Goal: Task Accomplishment & Management: Manage account settings

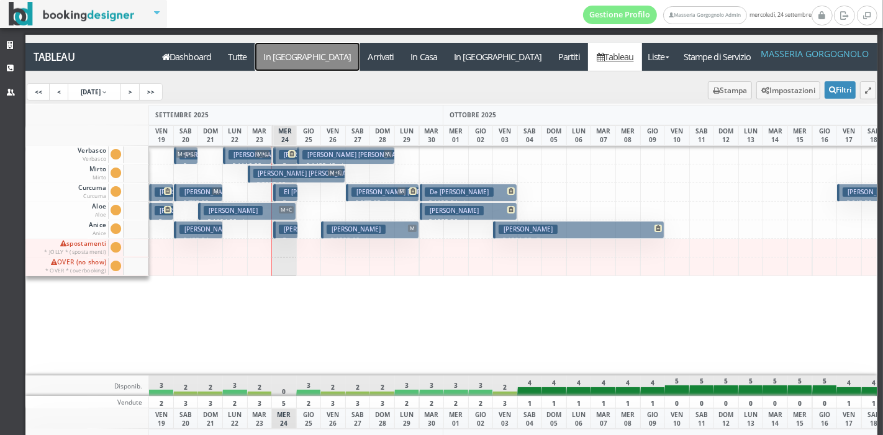
click at [273, 53] on a=pms-arrival-reservations"] "In Arrivo" at bounding box center [307, 57] width 104 height 28
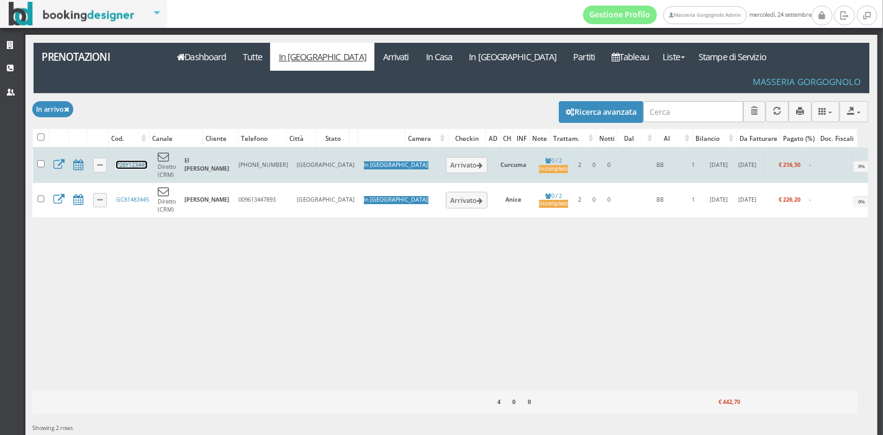
click at [133, 161] on link "P28Y123445" at bounding box center [131, 165] width 31 height 8
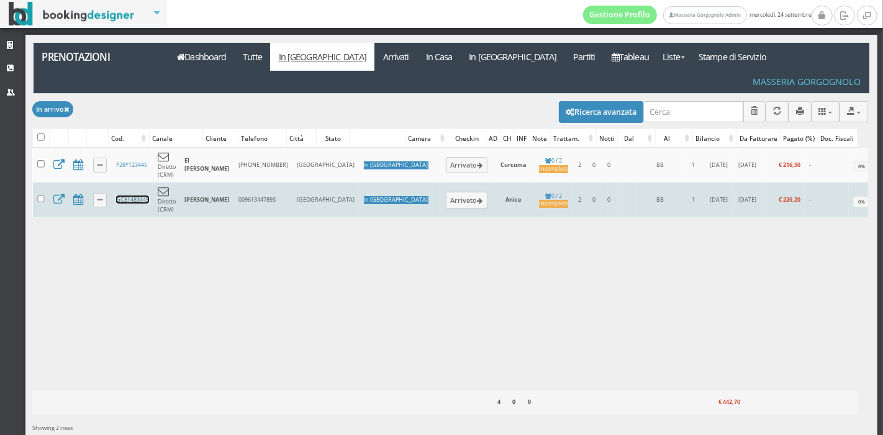
click at [133, 196] on link "GC81483445" at bounding box center [132, 200] width 33 height 8
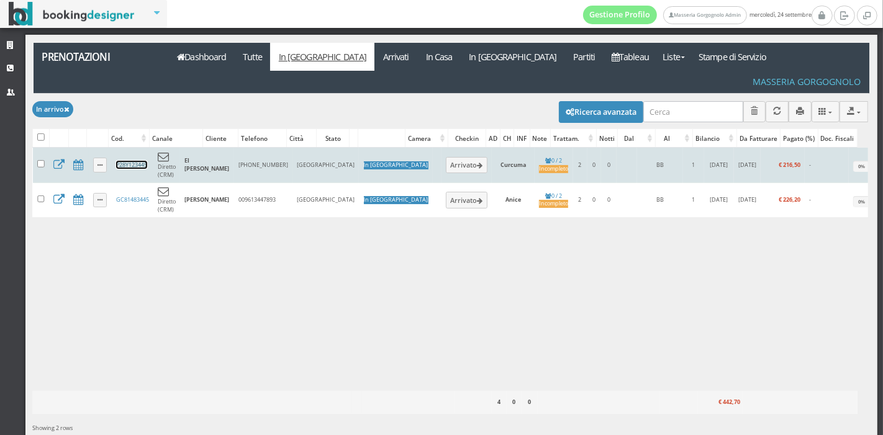
click at [133, 161] on link "P28Y123445" at bounding box center [131, 165] width 31 height 8
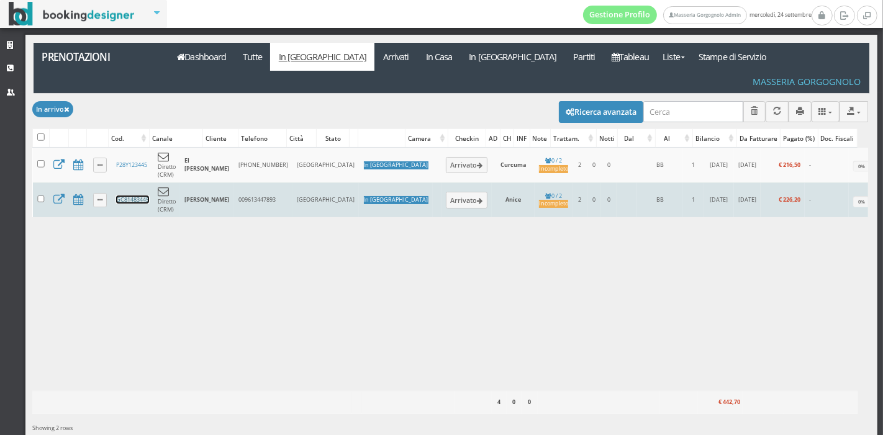
click at [145, 196] on link "GC81483445" at bounding box center [132, 200] width 33 height 8
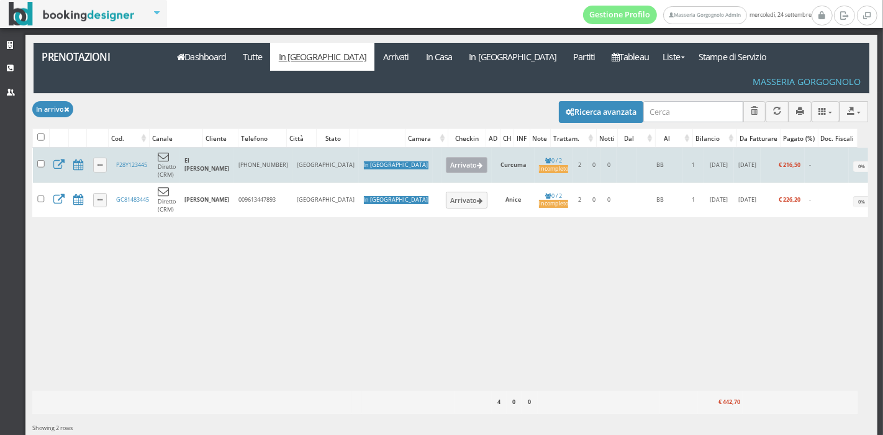
click at [446, 157] on button "Arrivato" at bounding box center [467, 165] width 42 height 16
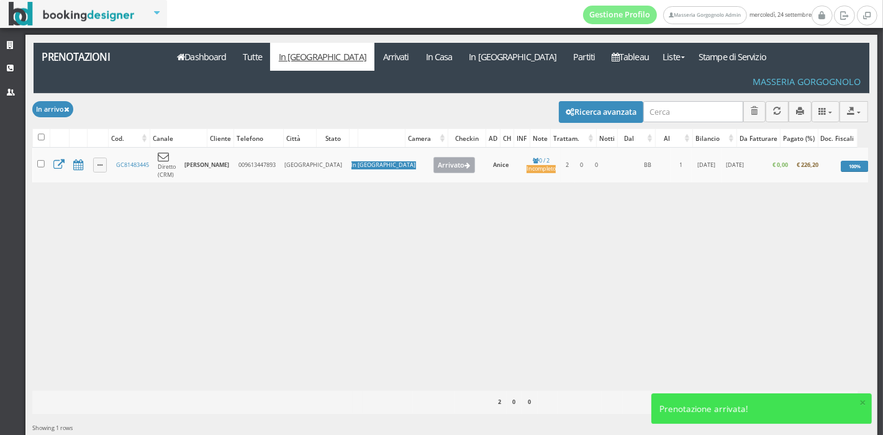
click at [433, 157] on button "Arrivato" at bounding box center [454, 165] width 42 height 16
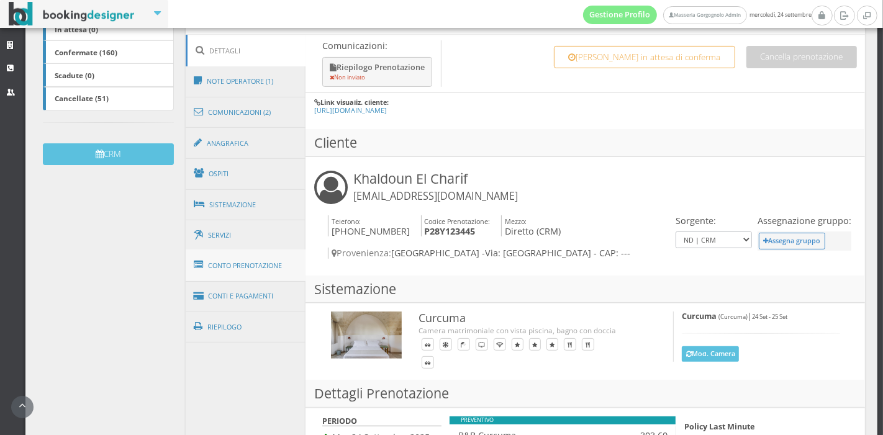
scroll to position [303, 0]
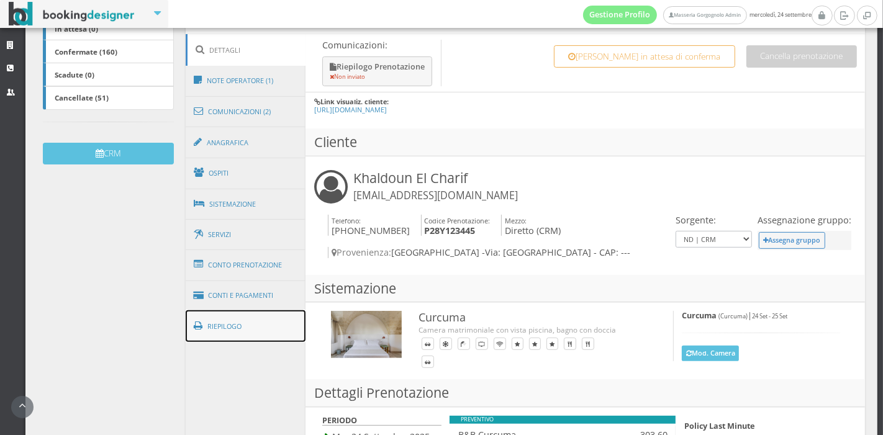
click at [254, 323] on link "Riepilogo" at bounding box center [246, 326] width 120 height 32
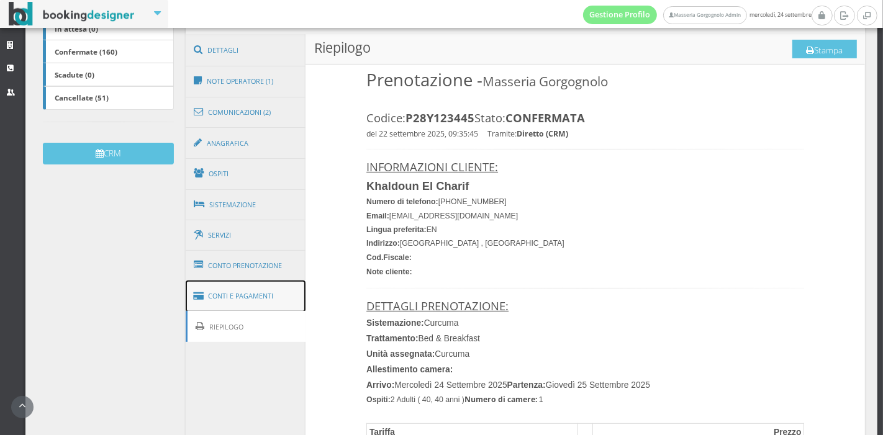
click at [249, 301] on link "Conti e Pagamenti" at bounding box center [246, 297] width 120 height 32
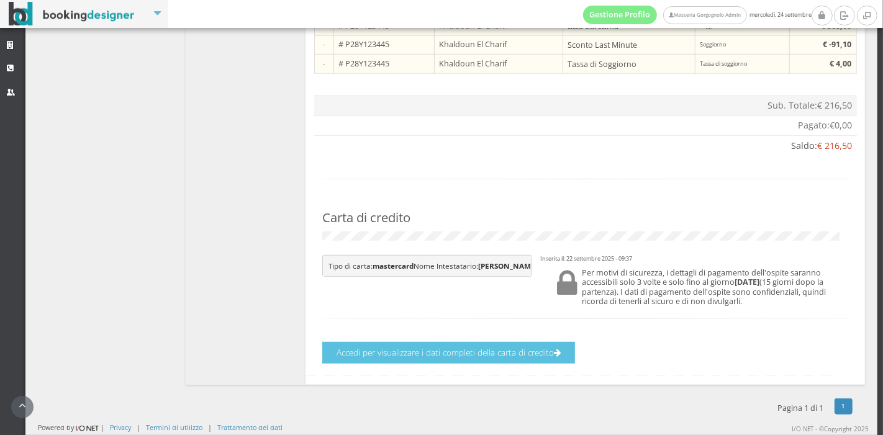
scroll to position [826, 0]
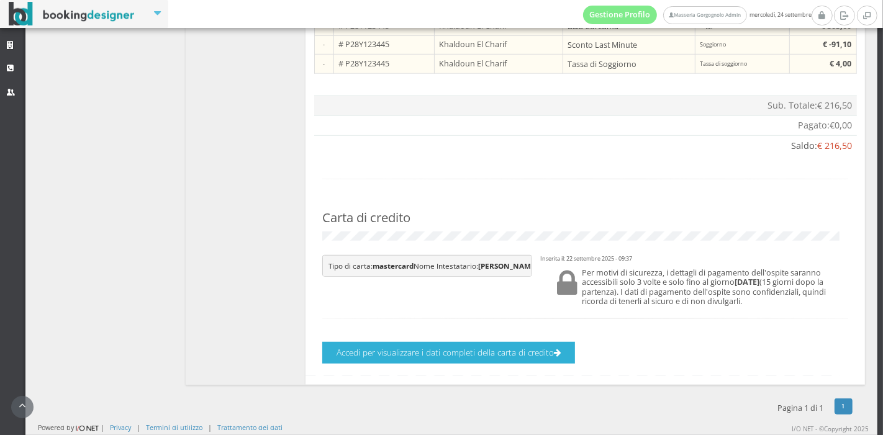
click at [454, 345] on button "Accedi per visualizzare i dati completi della carta di credito" at bounding box center [448, 353] width 253 height 22
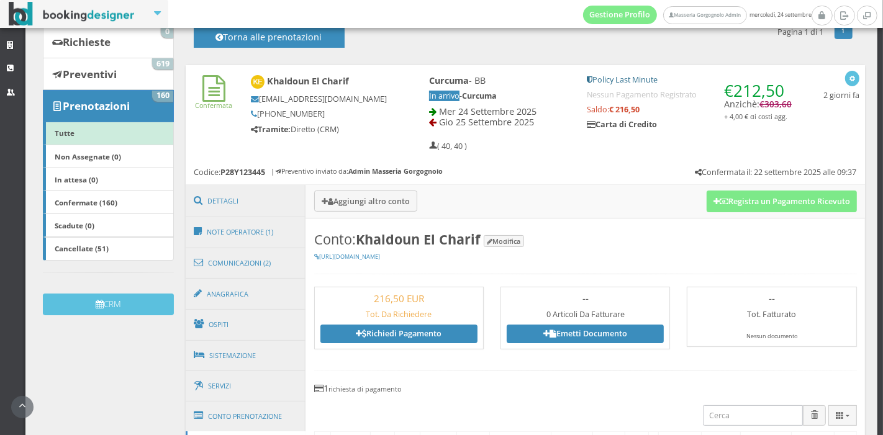
scroll to position [131, 0]
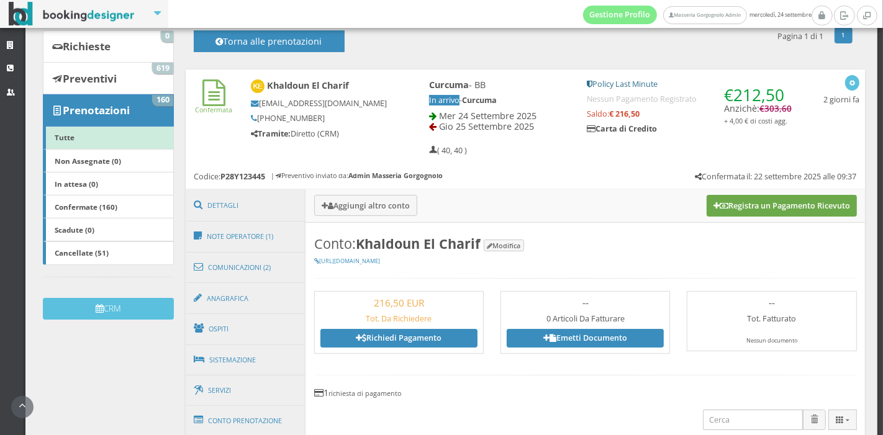
click at [724, 199] on button "Registra un Pagamento Ricevuto" at bounding box center [782, 205] width 150 height 21
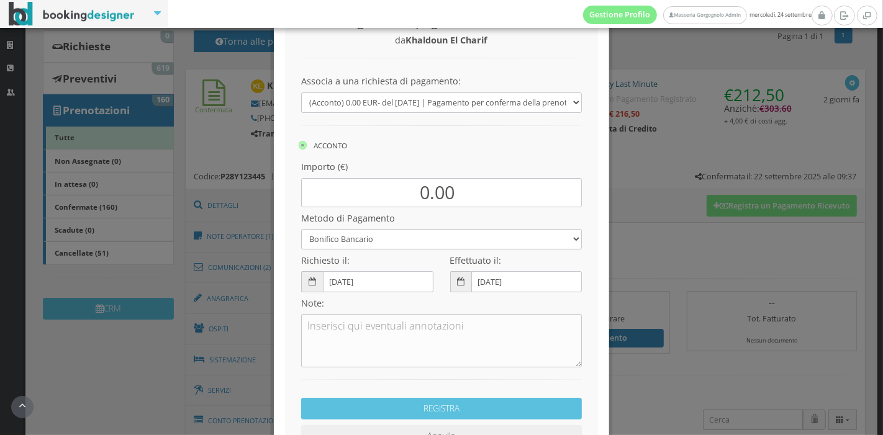
scroll to position [96, 0]
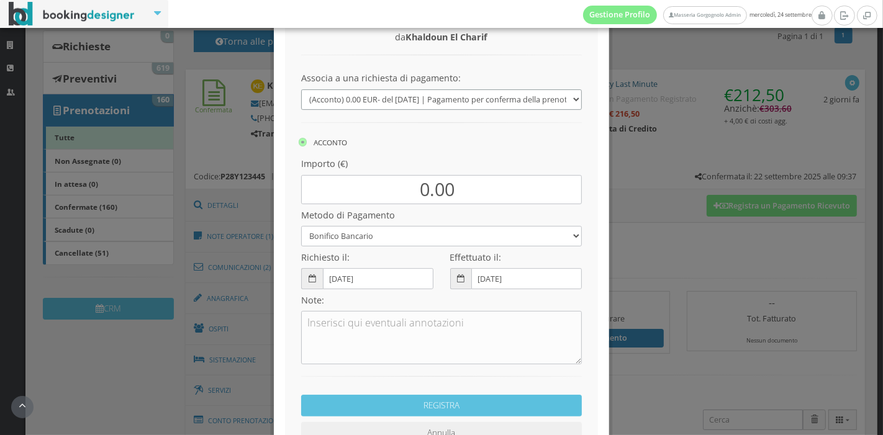
click at [432, 107] on select "(Acconto) 0.00 EUR - del 22/09/2025 | Pagamento per conferma della prenotazione…" at bounding box center [441, 99] width 281 height 20
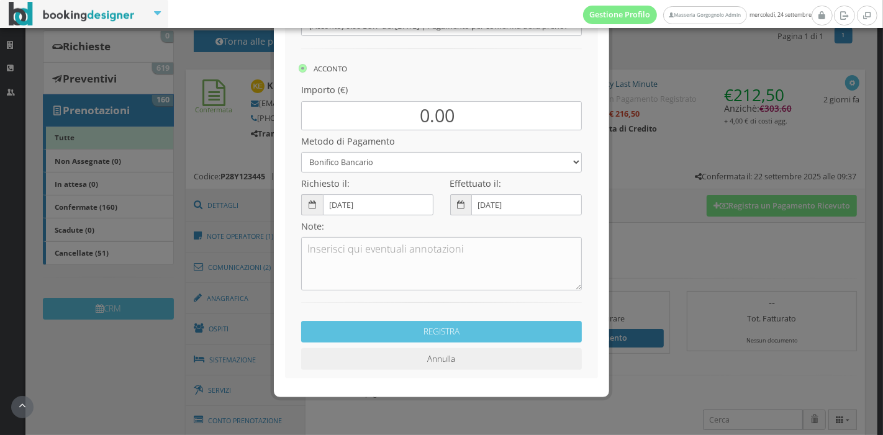
click at [460, 366] on button "Annulla" at bounding box center [441, 359] width 281 height 22
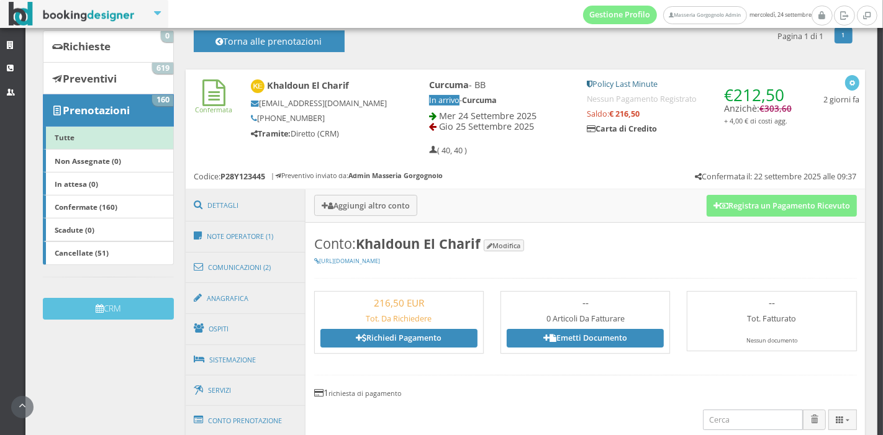
click at [723, 218] on h3 "Aggiungi altro conto Registra un Pagamento Ricevuto" at bounding box center [584, 205] width 559 height 33
click at [724, 211] on button "Registra un Pagamento Ricevuto" at bounding box center [782, 205] width 150 height 21
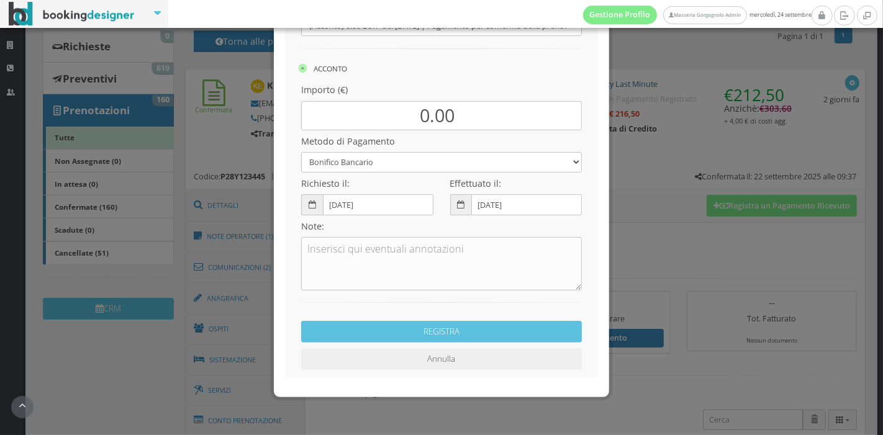
scroll to position [0, 0]
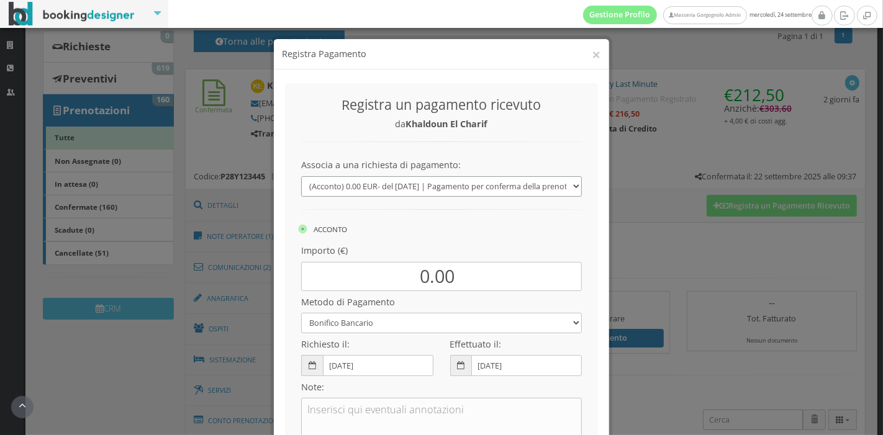
click at [473, 189] on select "(Acconto) 0.00 EUR - del 22/09/2025 | Pagamento per conferma della prenotazione…" at bounding box center [441, 186] width 281 height 20
select select "0"
click at [301, 176] on select "(Acconto) 0.00 EUR - del 22/09/2025 | Pagamento per conferma della prenotazione…" at bounding box center [441, 186] width 281 height 20
click at [435, 237] on div "CAPARRA ACCONTO SALDO" at bounding box center [450, 230] width 303 height 17
click at [429, 228] on icon at bounding box center [430, 229] width 9 height 9
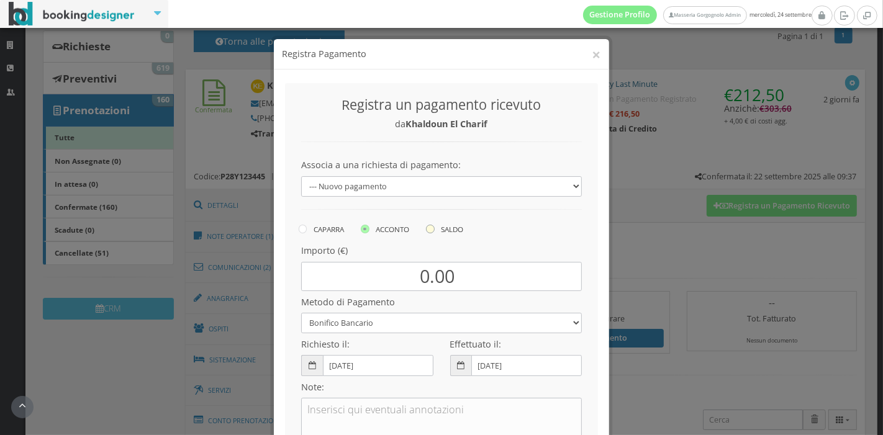
radio input "true"
type input "216.50"
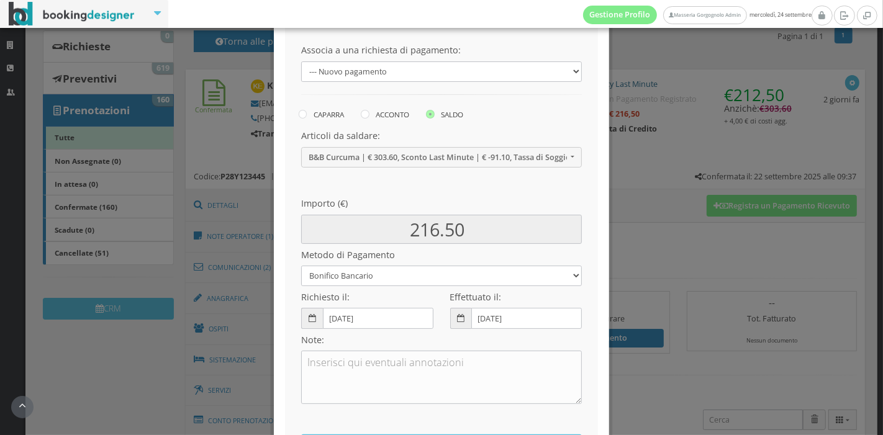
scroll to position [130, 0]
click at [464, 286] on div "Effettuato il: 24-09-2025" at bounding box center [515, 305] width 148 height 43
click at [460, 274] on select "Bonifico Bancario Carta di Credito Pay By Link Contanti Assegno Bancario Assegn…" at bounding box center [441, 274] width 281 height 20
select select
click at [301, 264] on select "Bonifico Bancario Carta di Credito Pay By Link Contanti Assegno Bancario Assegn…" at bounding box center [441, 274] width 281 height 20
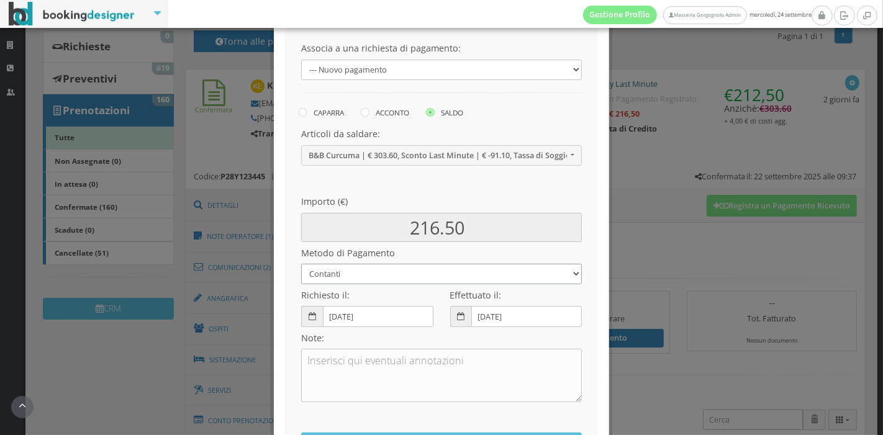
scroll to position [254, 0]
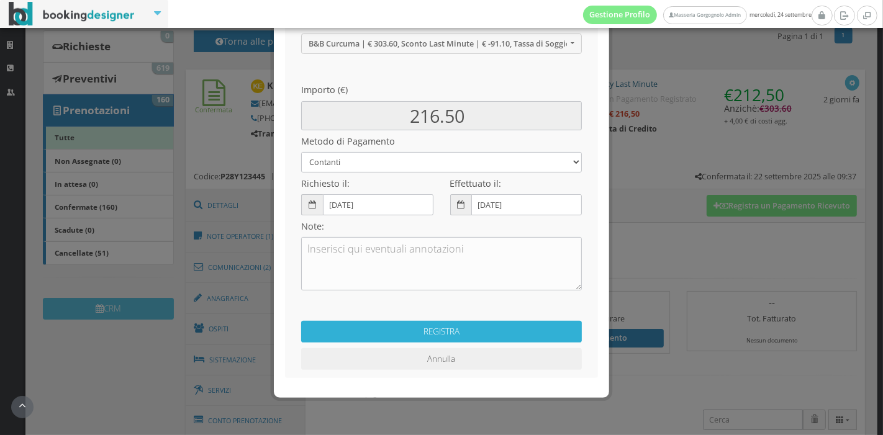
click at [421, 323] on button "REGISTRA" at bounding box center [441, 332] width 281 height 22
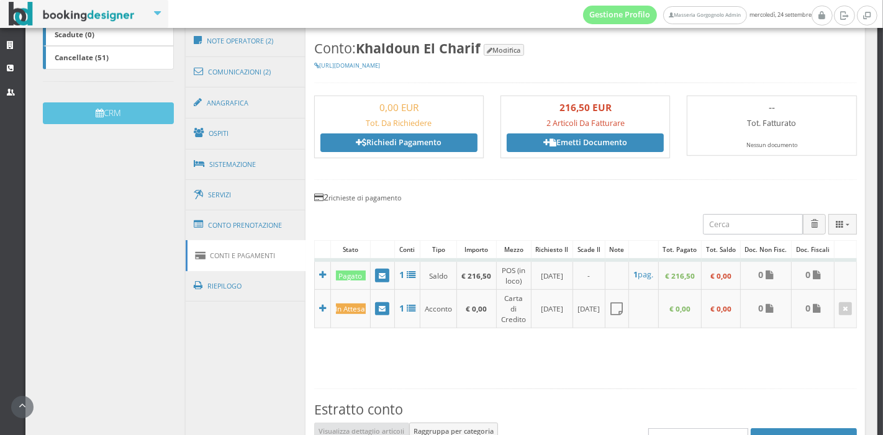
scroll to position [353, 0]
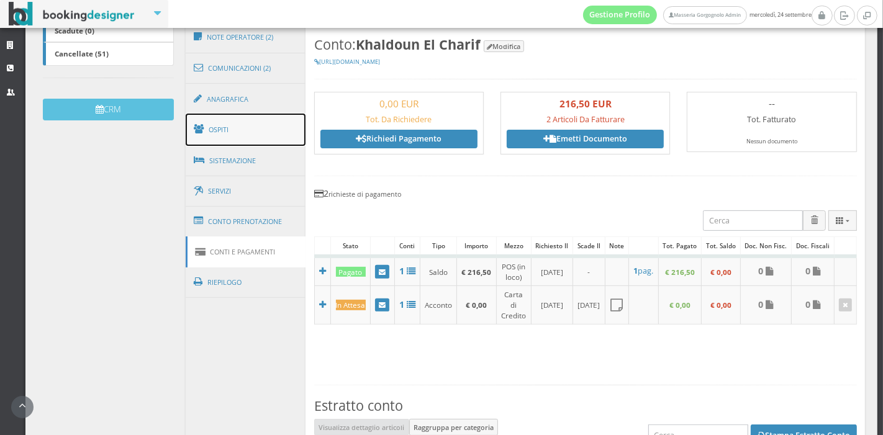
click at [246, 138] on link "Ospiti" at bounding box center [246, 130] width 120 height 32
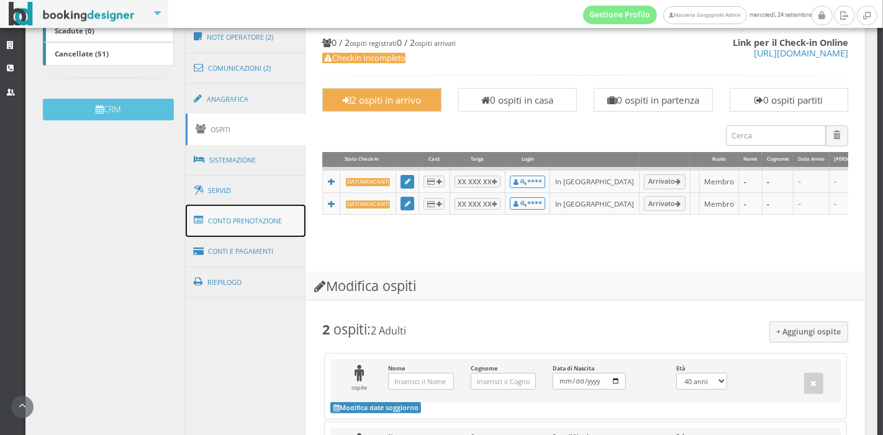
click at [243, 206] on link "Conto Prenotazione" at bounding box center [246, 221] width 120 height 32
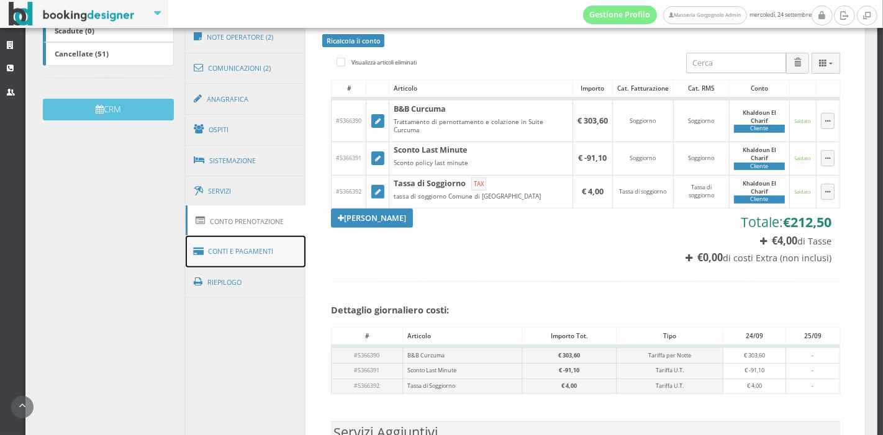
click at [243, 245] on link "Conti e Pagamenti" at bounding box center [246, 252] width 120 height 32
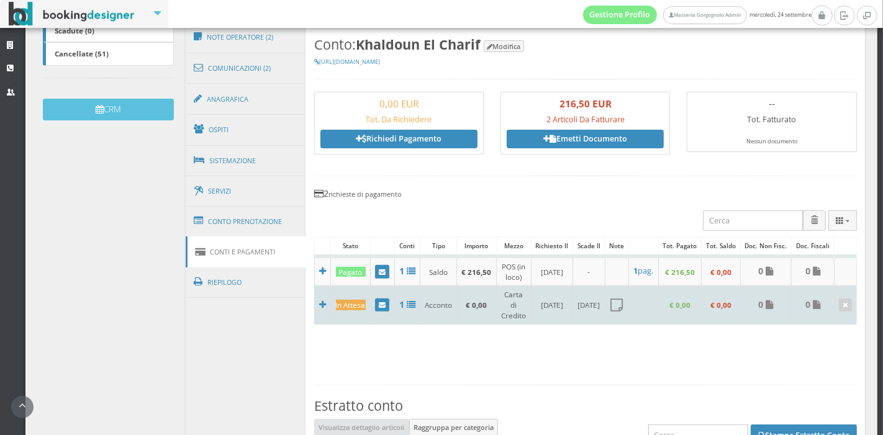
scroll to position [0, 29]
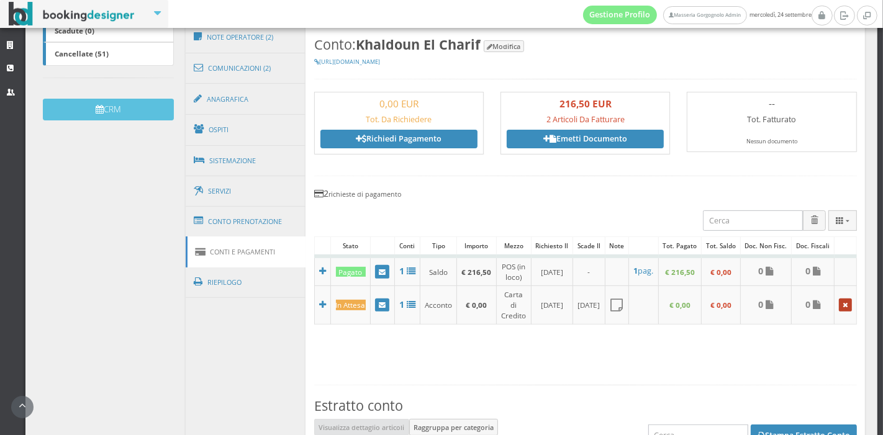
click at [839, 305] on link at bounding box center [845, 306] width 13 height 14
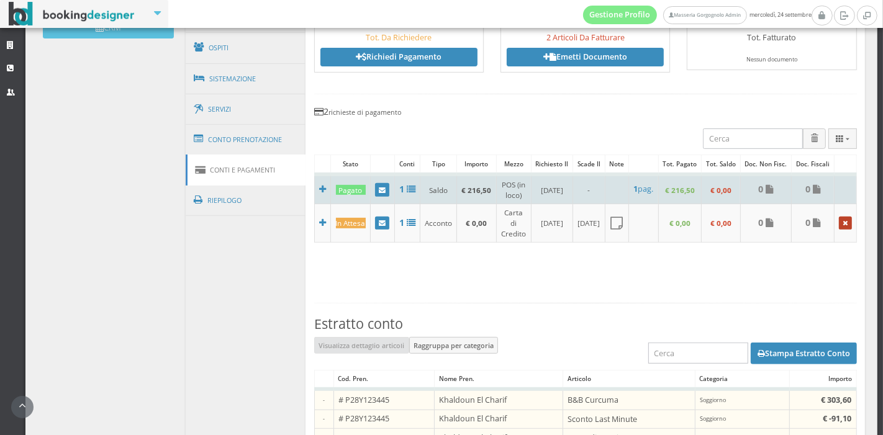
scroll to position [0, 29]
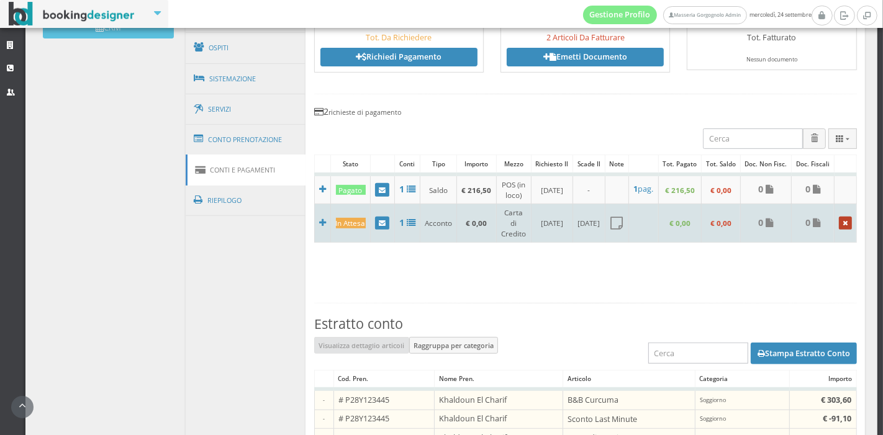
click at [843, 222] on icon at bounding box center [845, 223] width 5 height 7
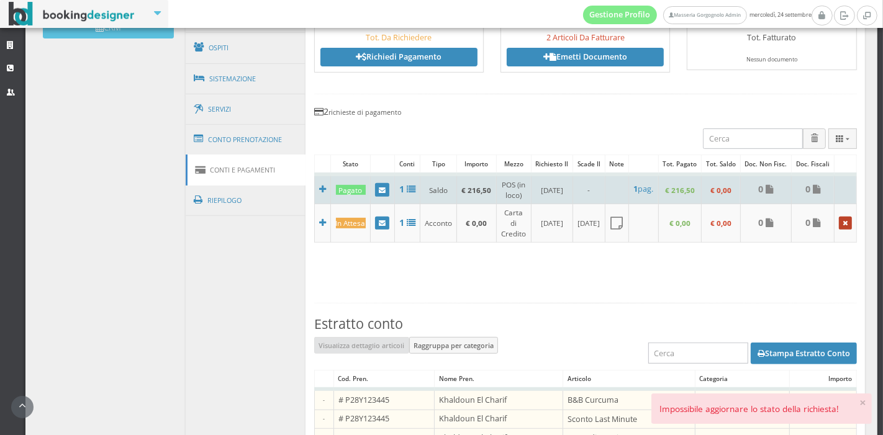
scroll to position [0, 0]
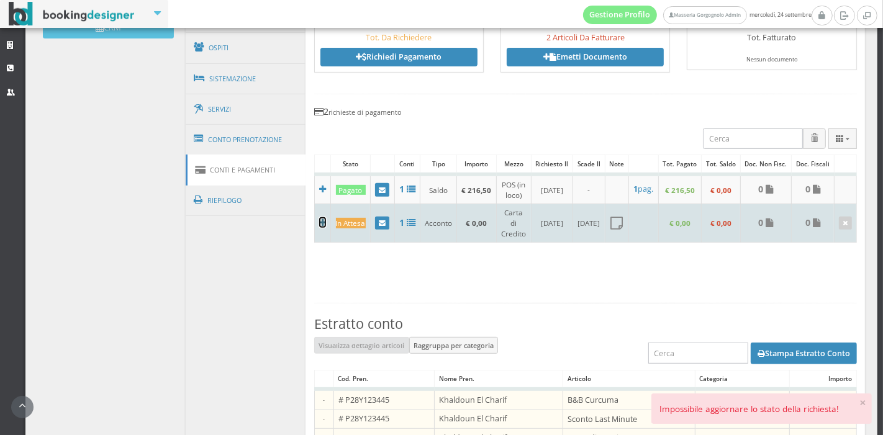
click at [319, 220] on icon at bounding box center [322, 223] width 7 height 9
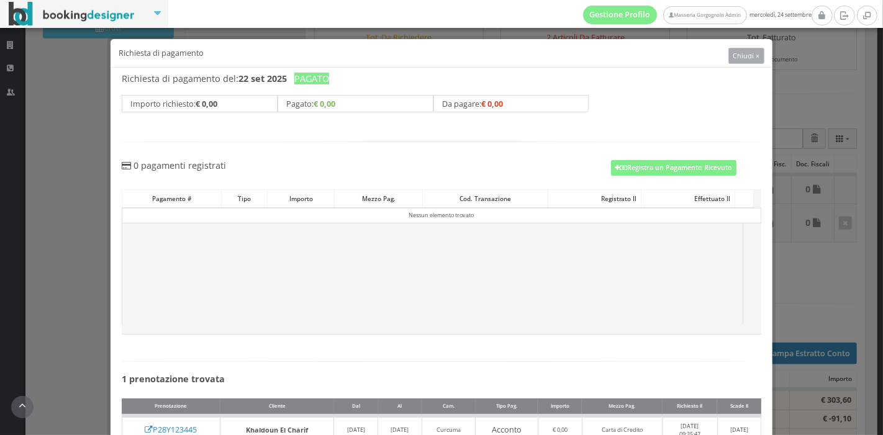
click at [736, 60] on button "Chiudi ×" at bounding box center [746, 56] width 36 height 16
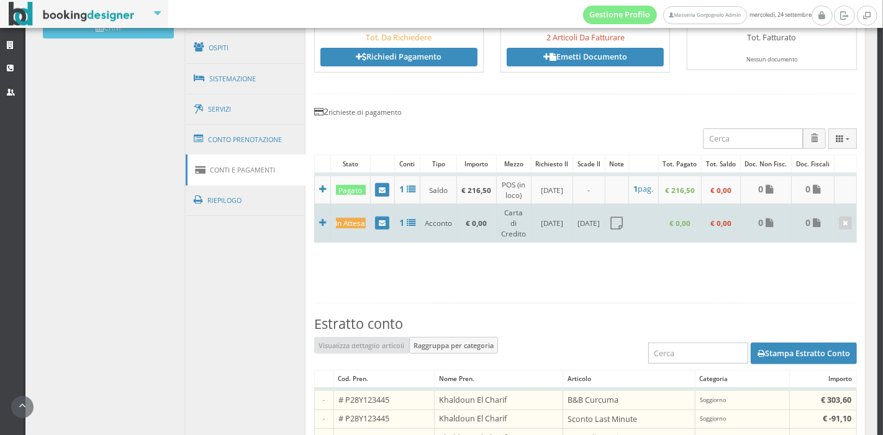
scroll to position [0, 29]
click at [843, 220] on icon at bounding box center [845, 223] width 5 height 7
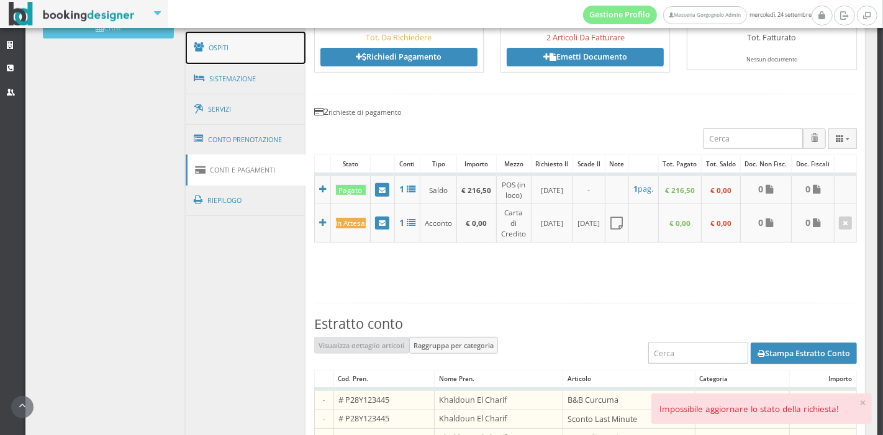
click at [232, 50] on link "Ospiti" at bounding box center [246, 48] width 120 height 32
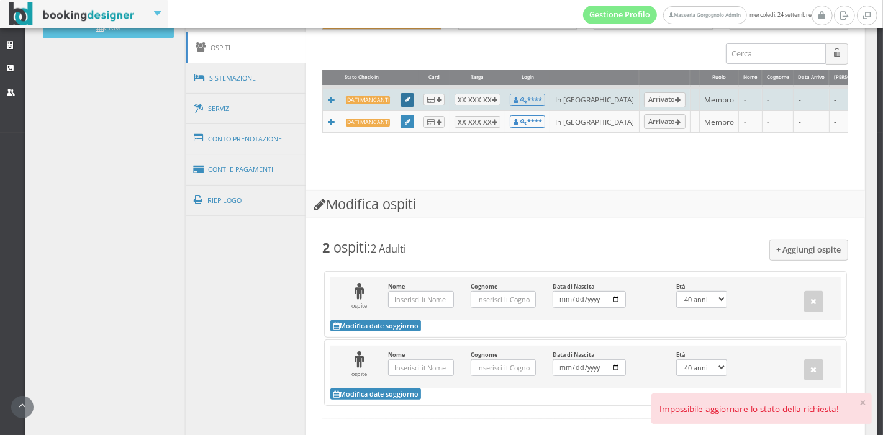
click at [400, 103] on link at bounding box center [407, 100] width 14 height 14
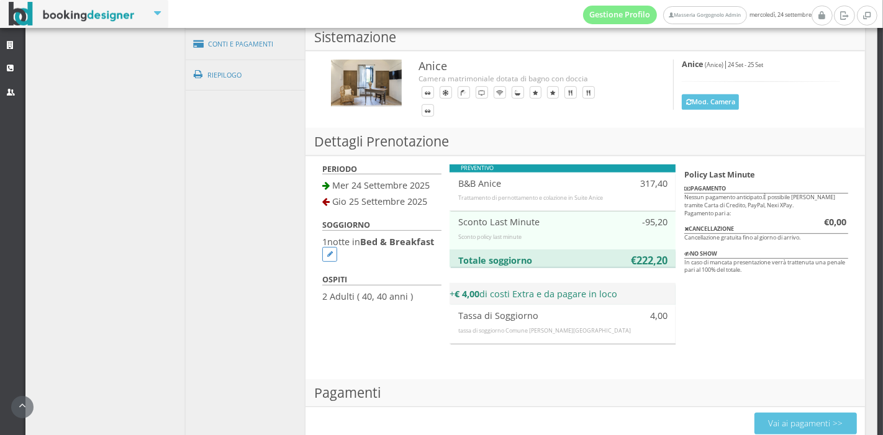
scroll to position [585, 0]
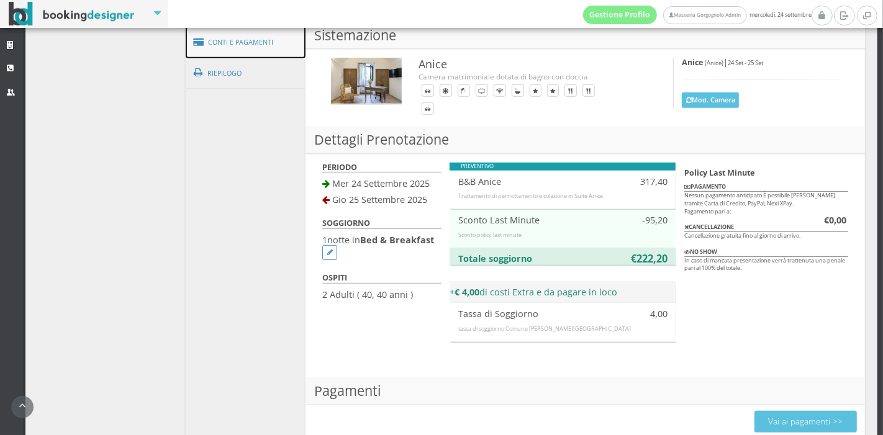
click at [230, 42] on link "Conti e Pagamenti" at bounding box center [246, 43] width 120 height 32
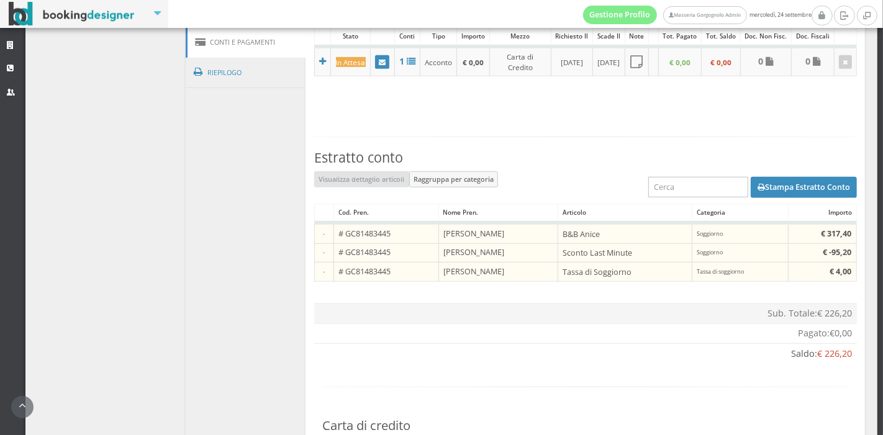
scroll to position [826, 0]
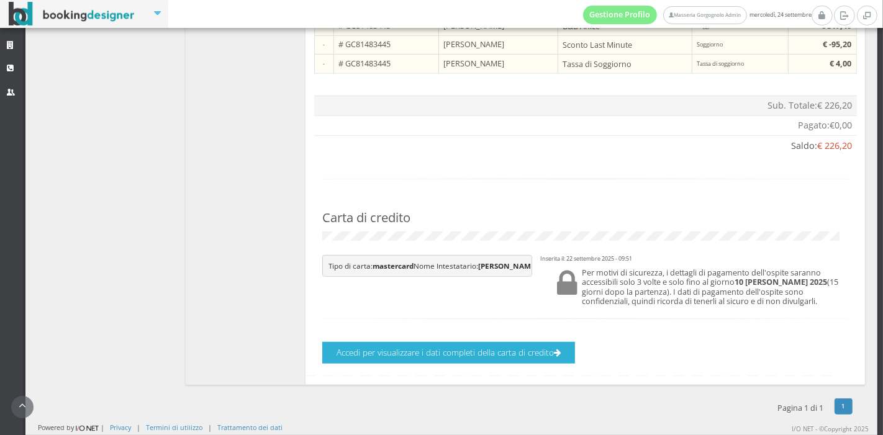
click at [371, 359] on button "Accedi per visualizzare i dati completi della carta di credito" at bounding box center [448, 353] width 253 height 22
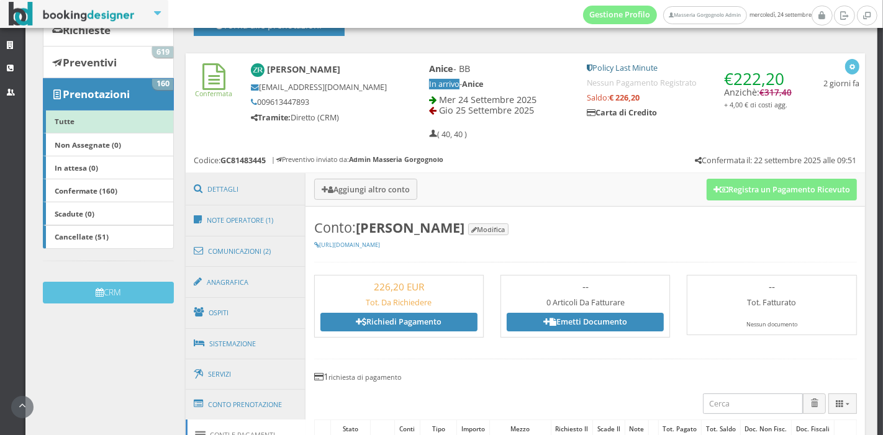
scroll to position [148, 0]
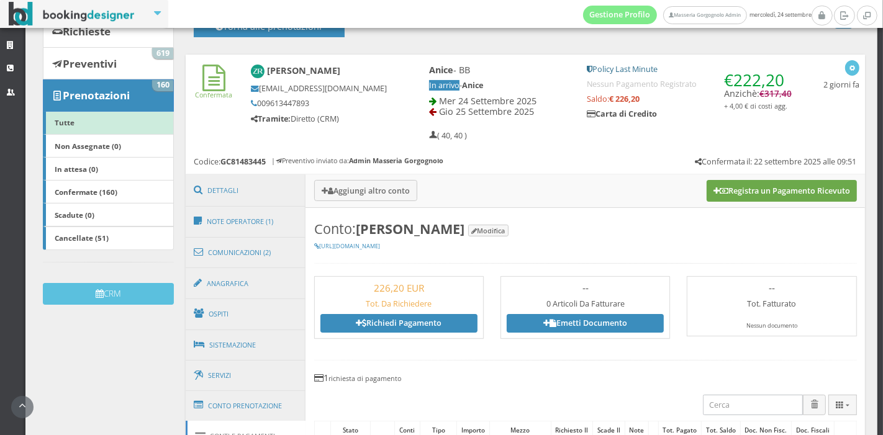
click at [731, 183] on button "Registra un Pagamento Ricevuto" at bounding box center [782, 190] width 150 height 21
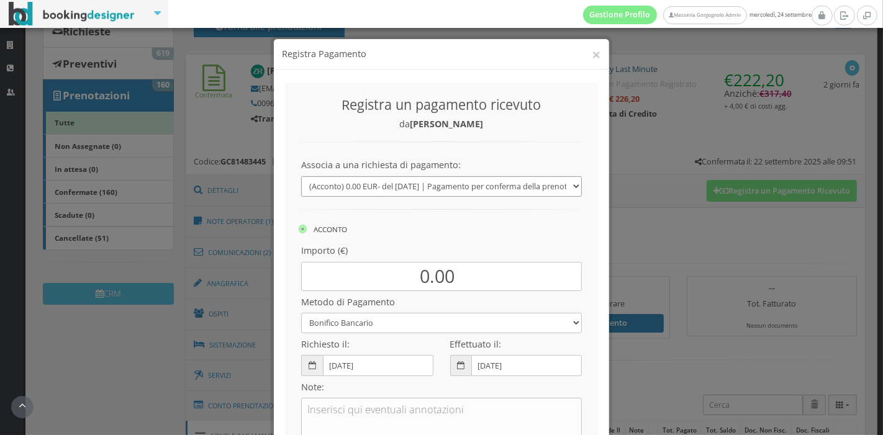
click at [477, 186] on select "(Acconto) 0.00 EUR - del 22/09/2025 | Pagamento per conferma della prenotazione…" at bounding box center [441, 186] width 281 height 20
select select "0"
click at [301, 176] on select "(Acconto) 0.00 EUR - del 22/09/2025 | Pagamento per conferma della prenotazione…" at bounding box center [441, 186] width 281 height 20
click at [435, 222] on label "SALDO" at bounding box center [444, 229] width 37 height 15
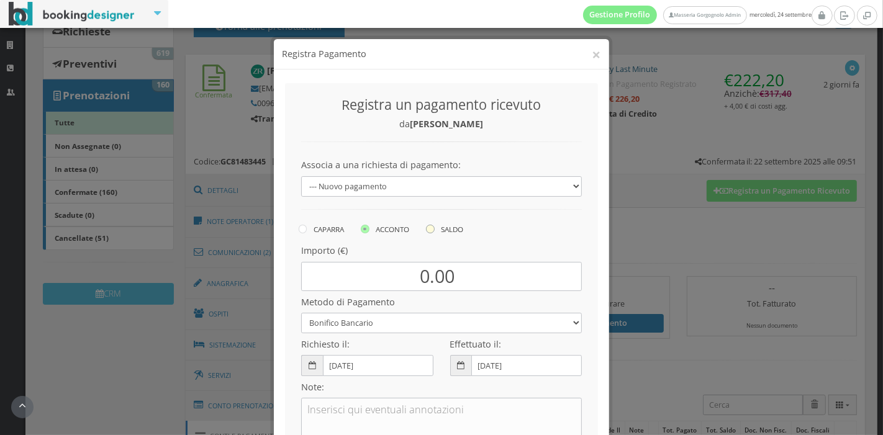
radio input "true"
type input "226.20"
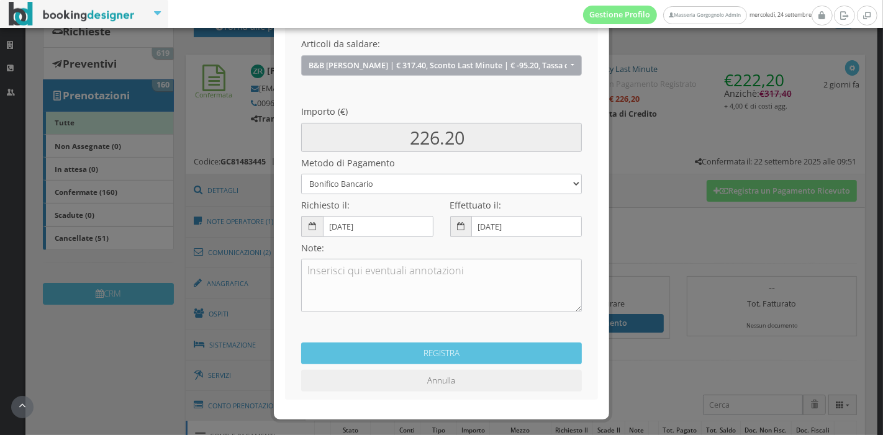
scroll to position [254, 0]
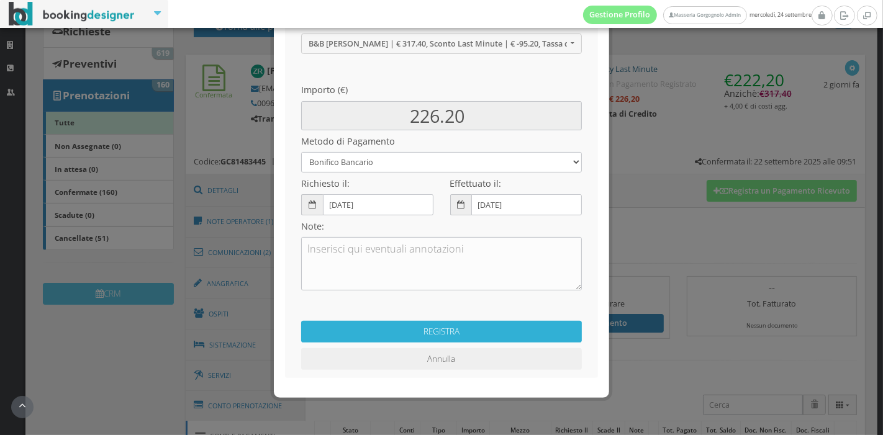
click at [452, 327] on button "REGISTRA" at bounding box center [441, 332] width 281 height 22
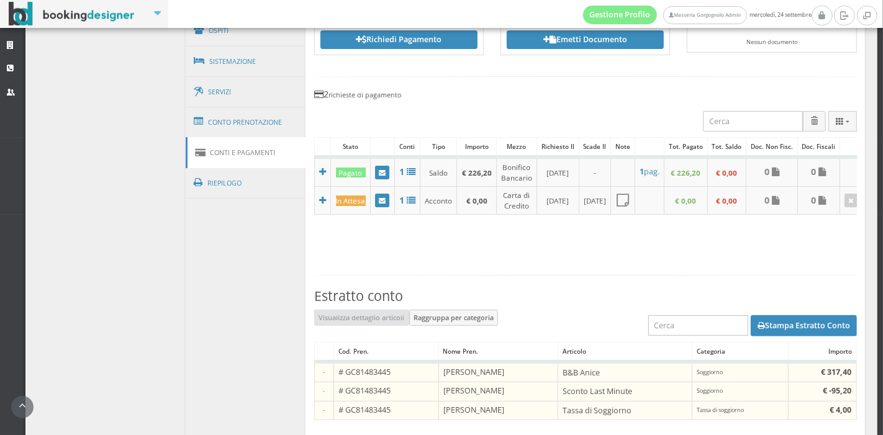
scroll to position [464, 0]
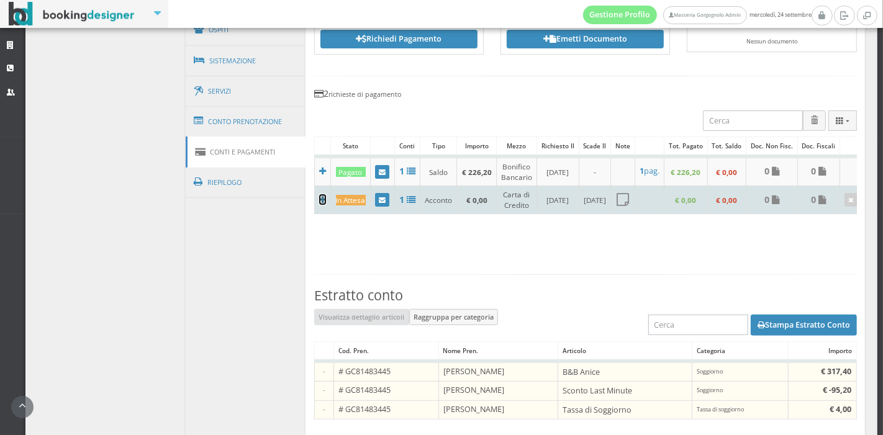
click at [320, 199] on icon at bounding box center [322, 200] width 7 height 9
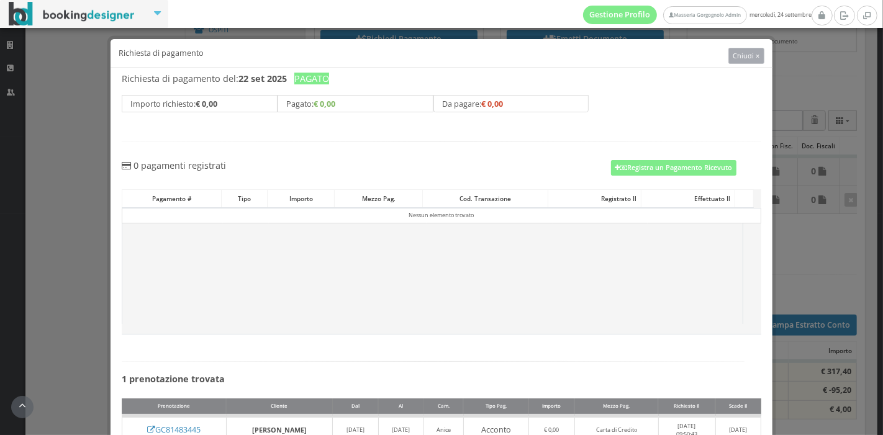
click at [744, 55] on span "Chiudi ×" at bounding box center [746, 55] width 27 height 9
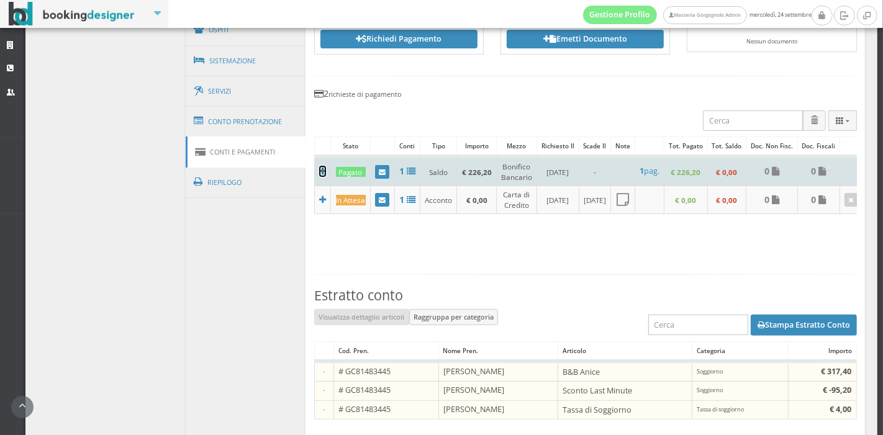
click at [319, 171] on icon at bounding box center [322, 171] width 7 height 9
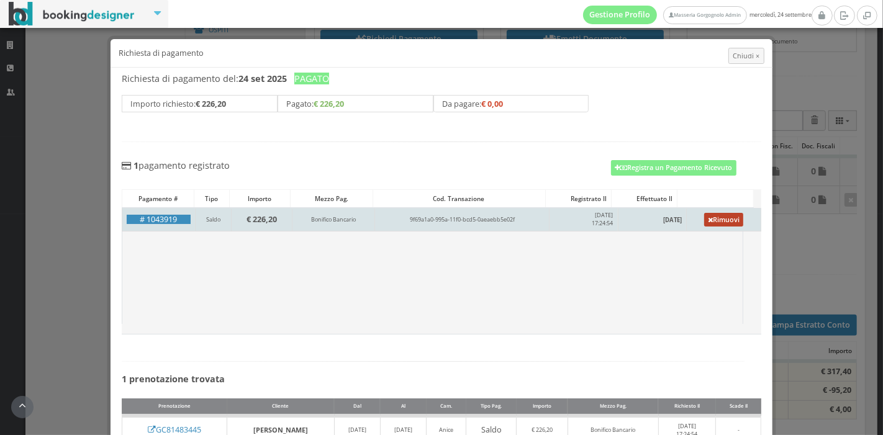
click at [705, 221] on link "Rimuovi" at bounding box center [724, 220] width 40 height 14
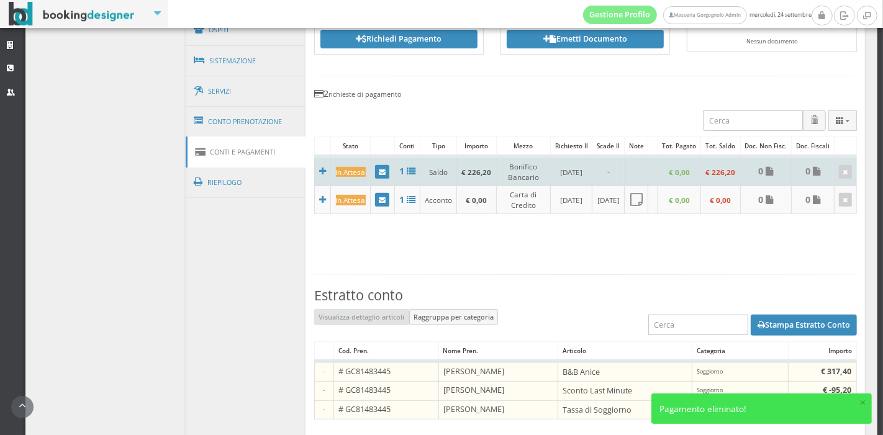
scroll to position [0, 10]
click at [839, 167] on link at bounding box center [845, 172] width 13 height 14
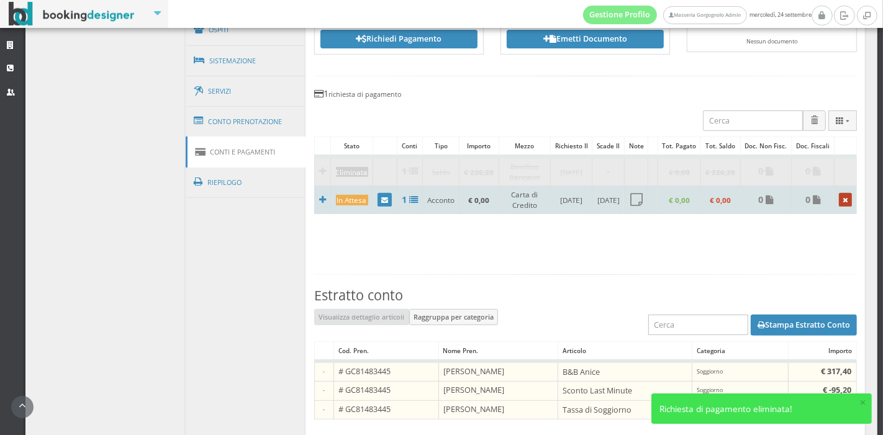
click at [842, 195] on link at bounding box center [845, 200] width 13 height 14
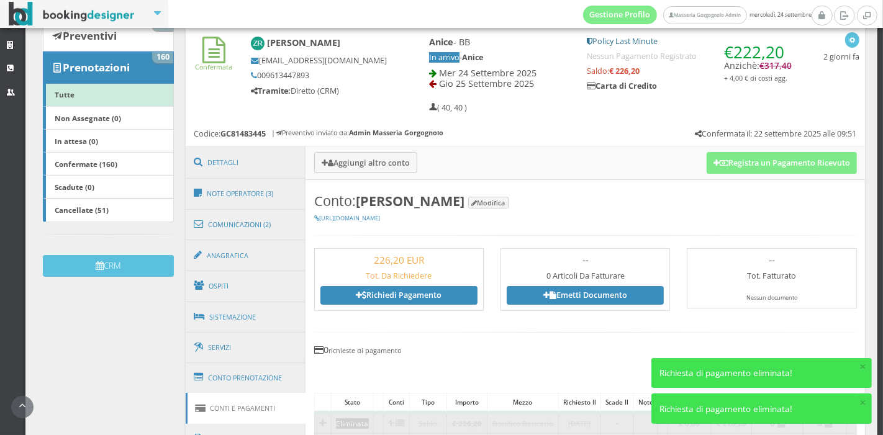
scroll to position [161, 0]
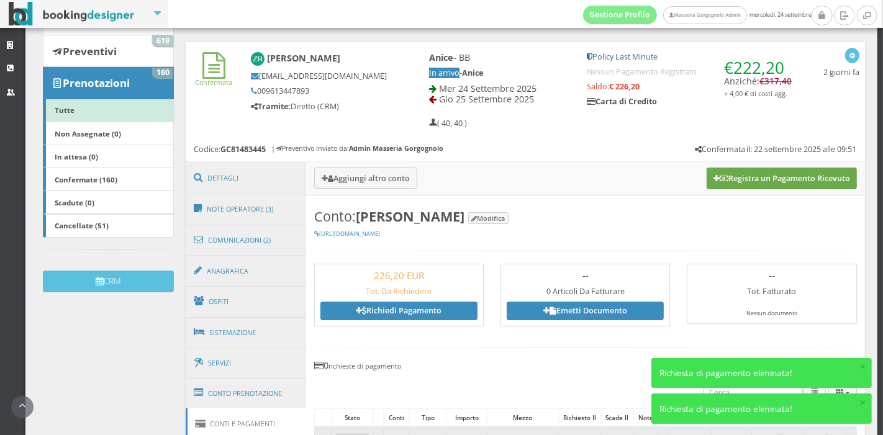
click at [718, 174] on button "Registra un Pagamento Ricevuto" at bounding box center [782, 178] width 150 height 21
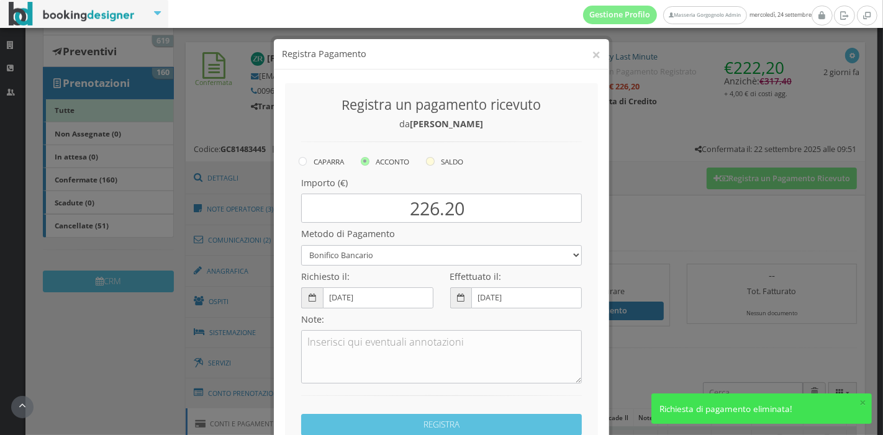
click at [426, 166] on label "SALDO" at bounding box center [444, 161] width 37 height 15
radio input "true"
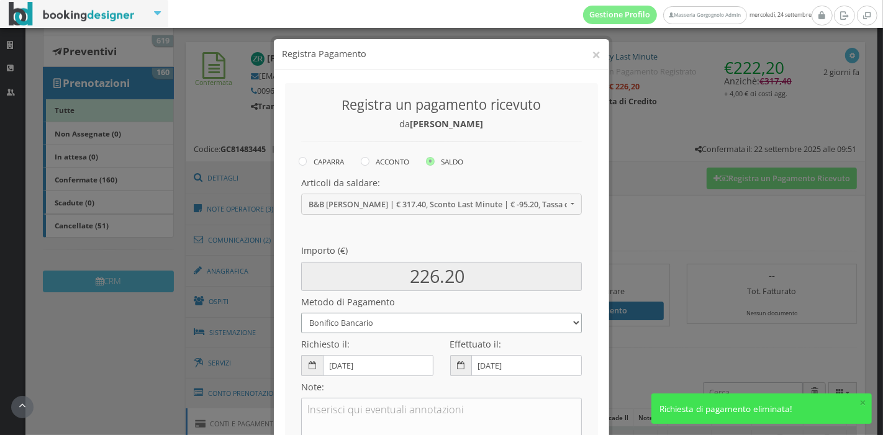
click at [374, 316] on select "Bonifico Bancario Carta di Credito Pay By Link Contanti Assegno Bancario Assegn…" at bounding box center [441, 323] width 281 height 20
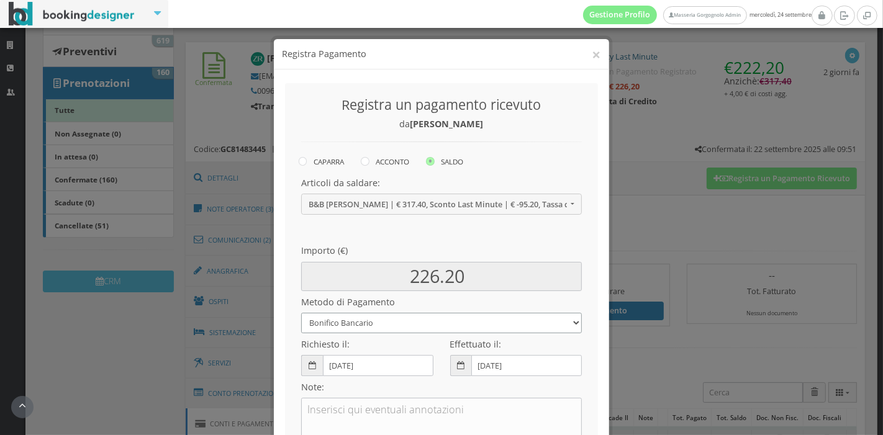
select select
click at [301, 313] on select "Bonifico Bancario Carta di Credito Pay By Link Contanti Assegno Bancario Assegn…" at bounding box center [441, 323] width 281 height 20
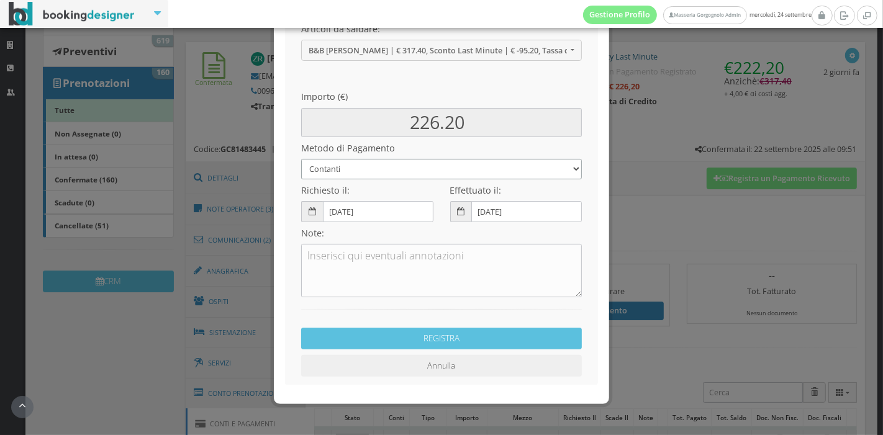
scroll to position [173, 0]
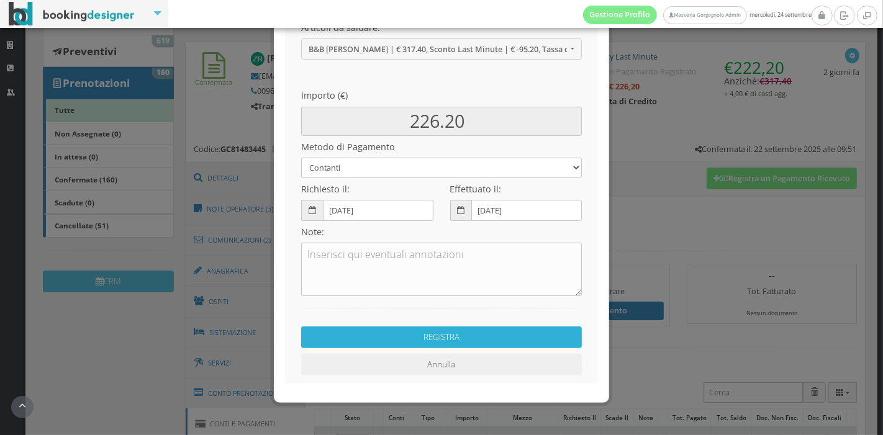
click at [430, 338] on button "REGISTRA" at bounding box center [441, 338] width 281 height 22
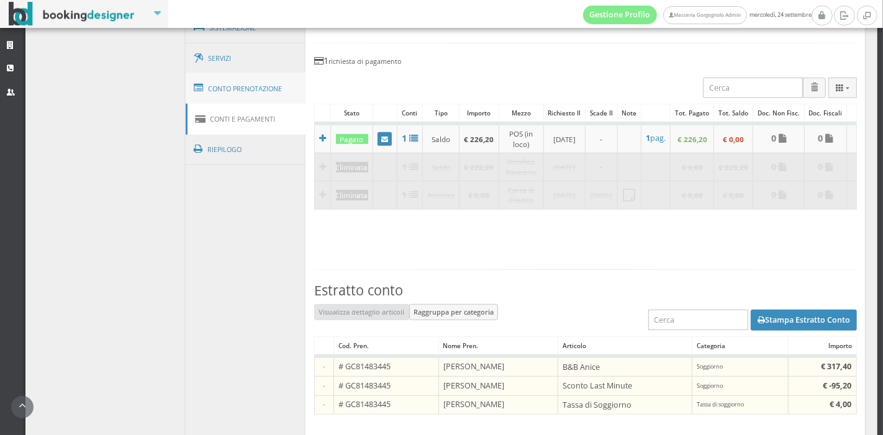
scroll to position [404, 0]
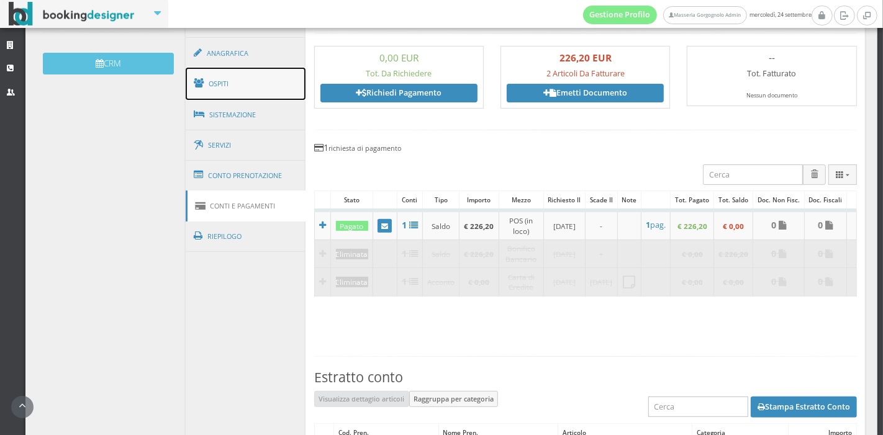
click at [268, 81] on link "Ospiti" at bounding box center [246, 84] width 120 height 32
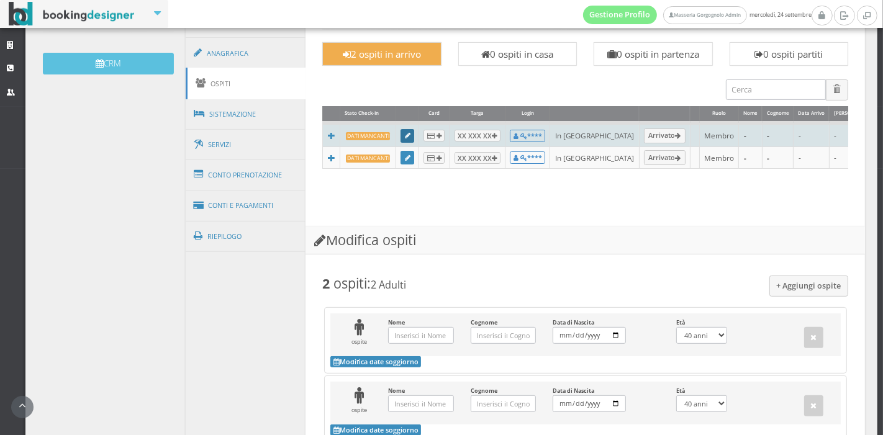
click at [404, 130] on link at bounding box center [407, 136] width 14 height 14
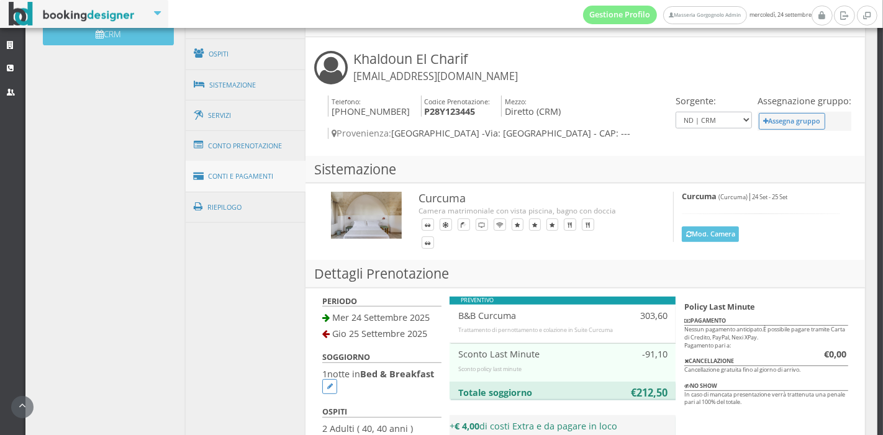
scroll to position [440, 0]
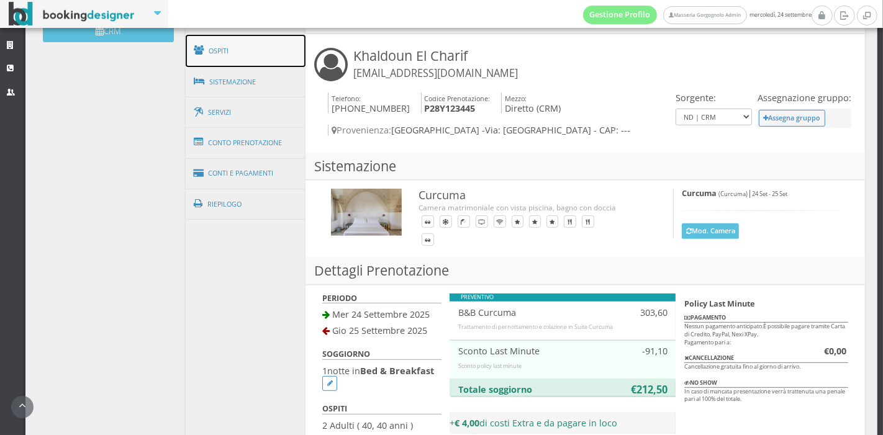
click at [237, 55] on link "Ospiti" at bounding box center [246, 51] width 120 height 32
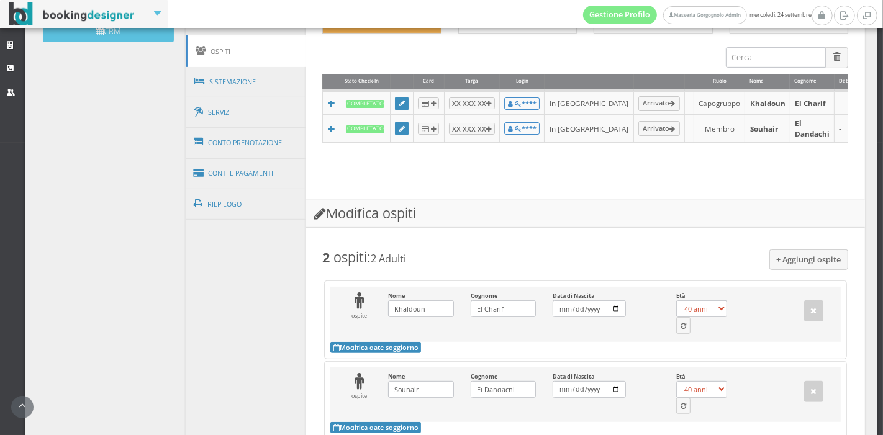
scroll to position [589, 0]
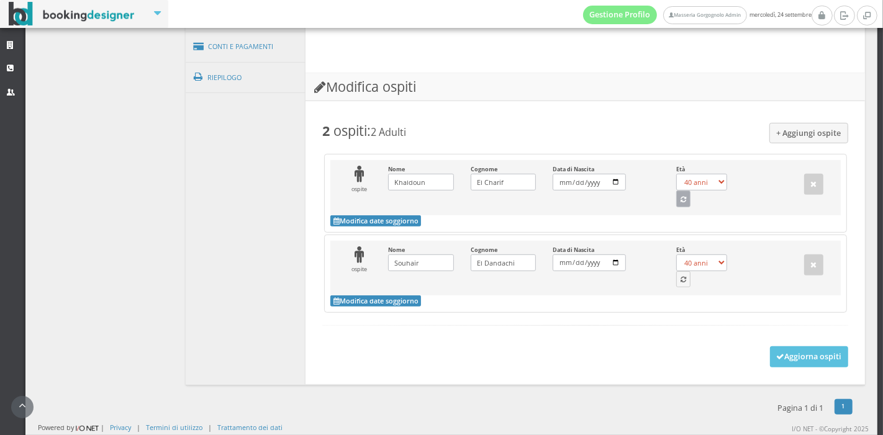
click at [680, 199] on icon "button" at bounding box center [683, 200] width 6 height 7
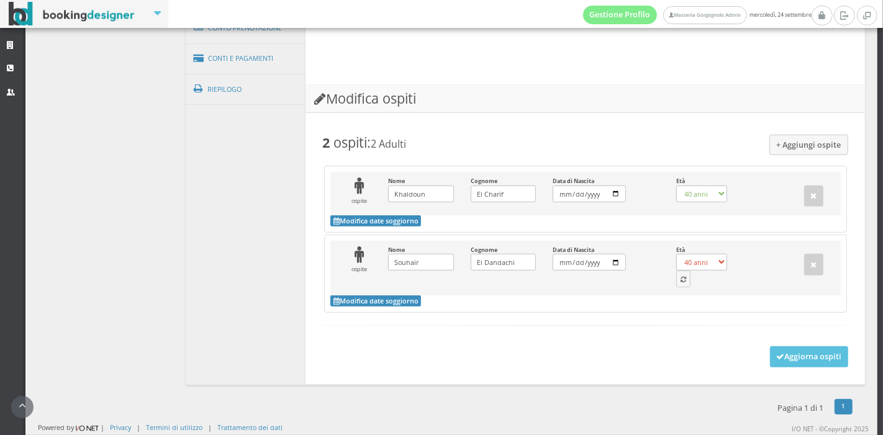
select select "63"
click at [680, 277] on icon "button" at bounding box center [683, 280] width 6 height 7
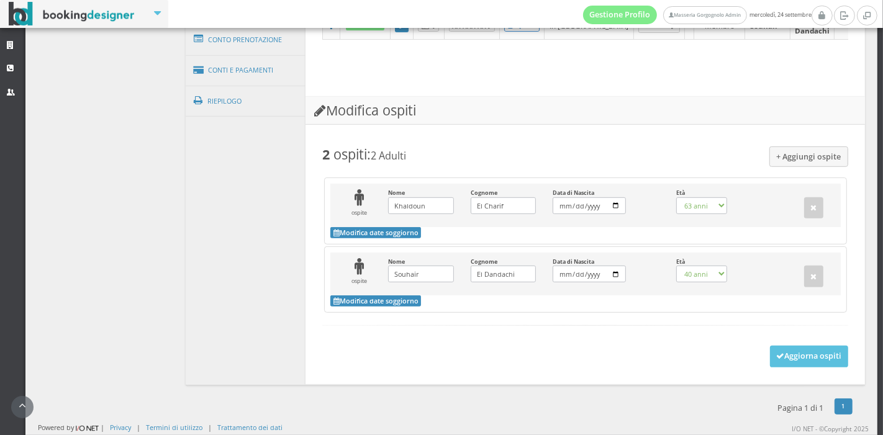
select select "65"
click at [776, 354] on icon at bounding box center [780, 357] width 8 height 8
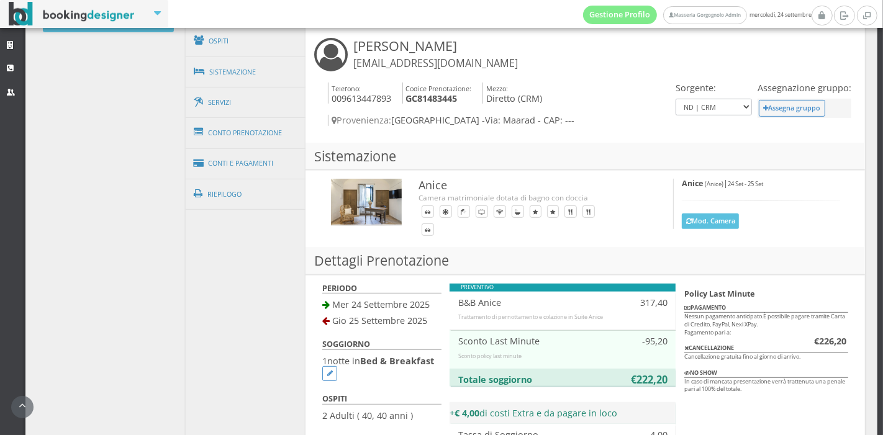
scroll to position [428, 0]
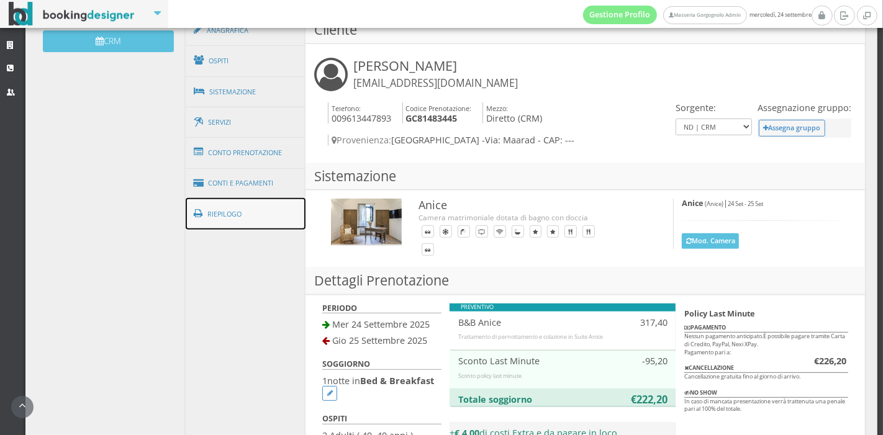
click at [271, 214] on link "Riepilogo" at bounding box center [246, 214] width 120 height 32
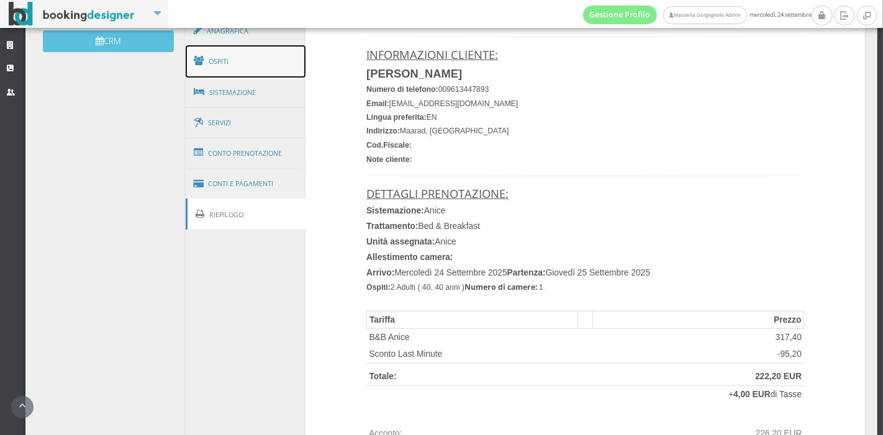
click at [272, 70] on link "Ospiti" at bounding box center [246, 61] width 120 height 32
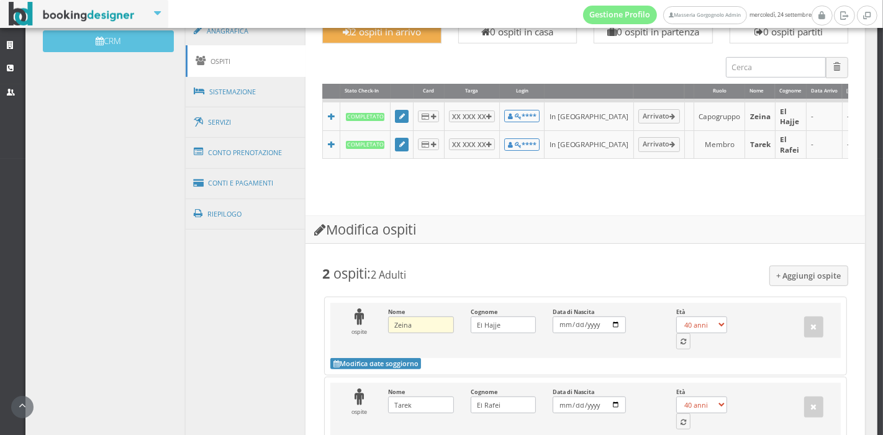
scroll to position [596, 0]
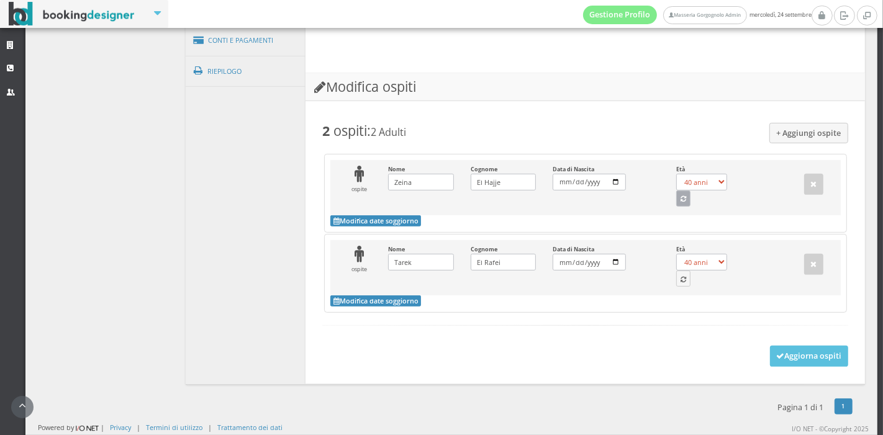
click at [676, 205] on button "button" at bounding box center [683, 199] width 15 height 16
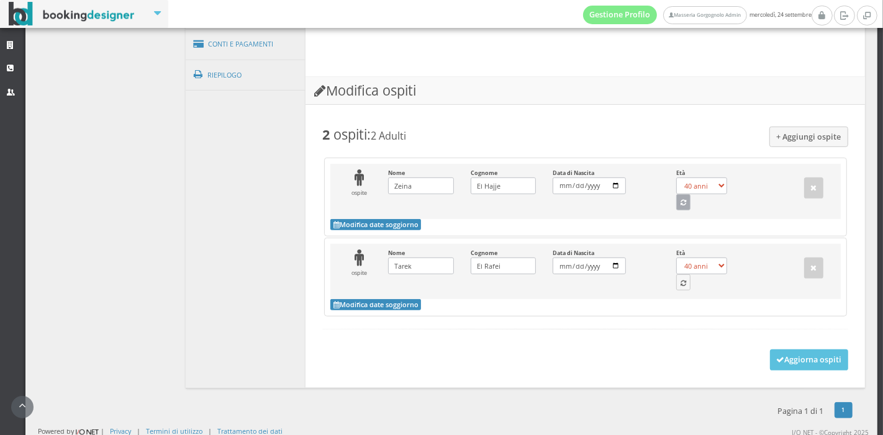
select select "59"
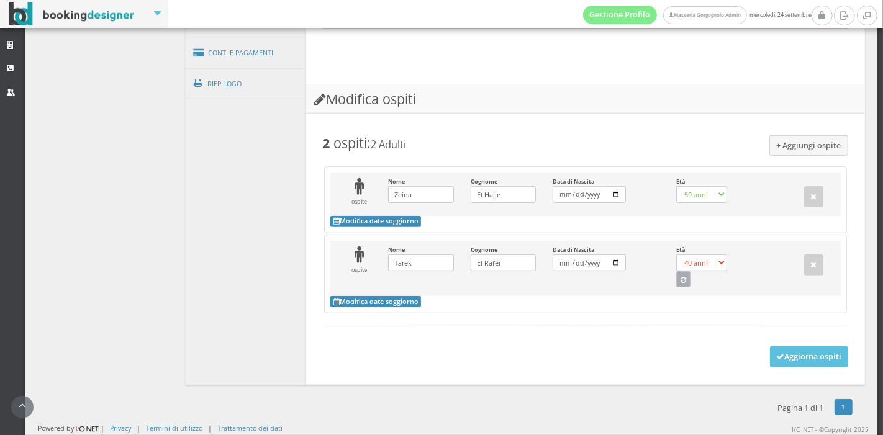
click at [676, 279] on button "button" at bounding box center [683, 279] width 15 height 16
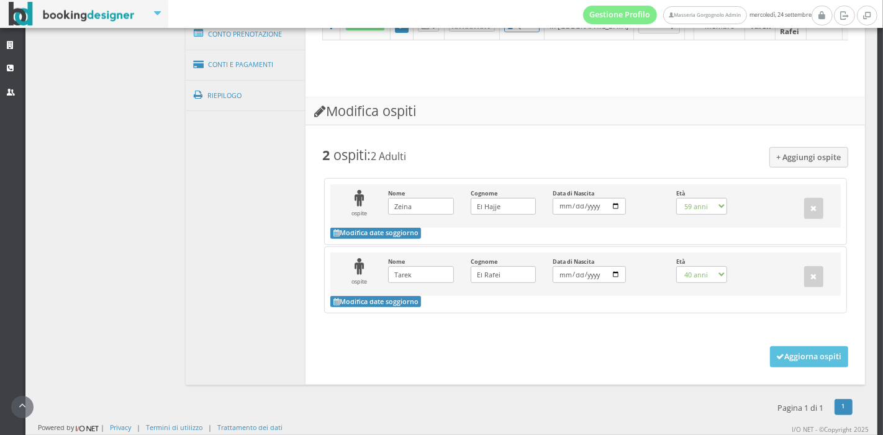
scroll to position [571, 0]
select select "60"
click at [776, 354] on icon at bounding box center [780, 357] width 8 height 8
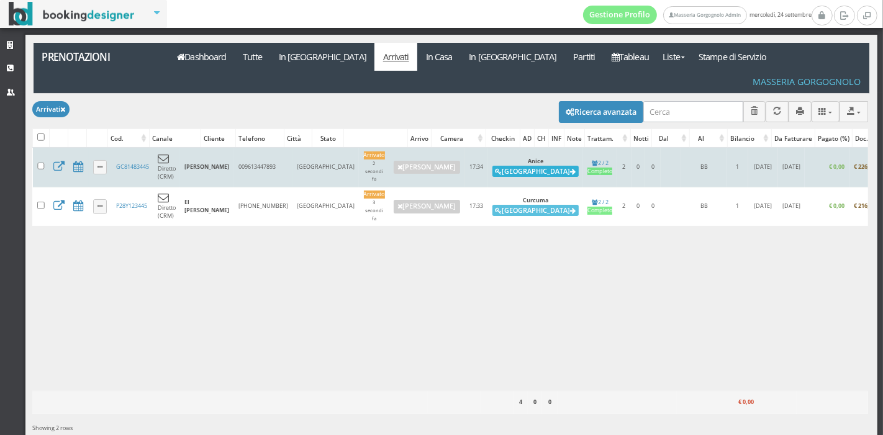
click at [492, 166] on button "[GEOGRAPHIC_DATA]" at bounding box center [535, 171] width 86 height 11
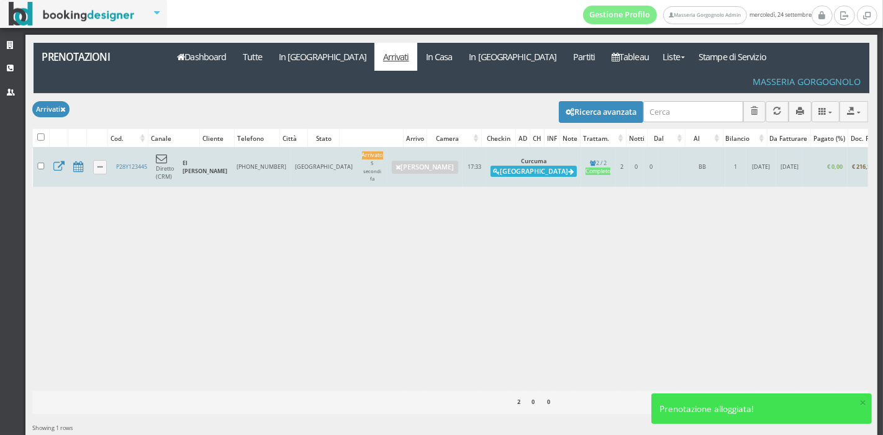
click at [490, 166] on button "Alloggia" at bounding box center [533, 171] width 86 height 11
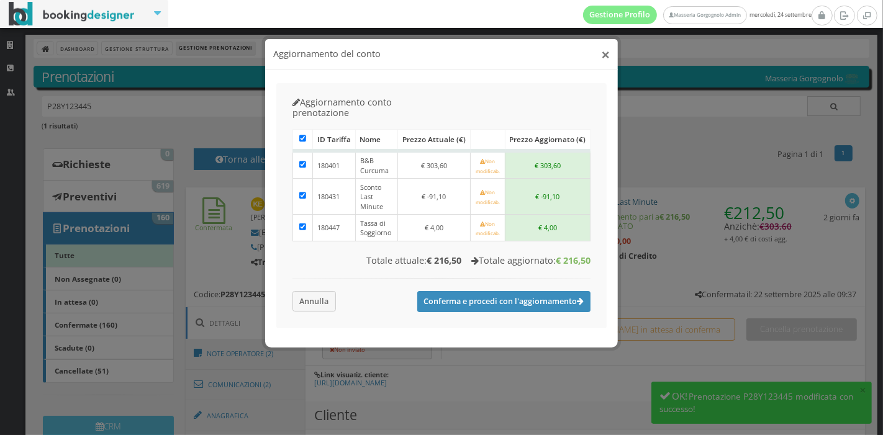
click at [606, 56] on button "×" at bounding box center [605, 55] width 9 height 16
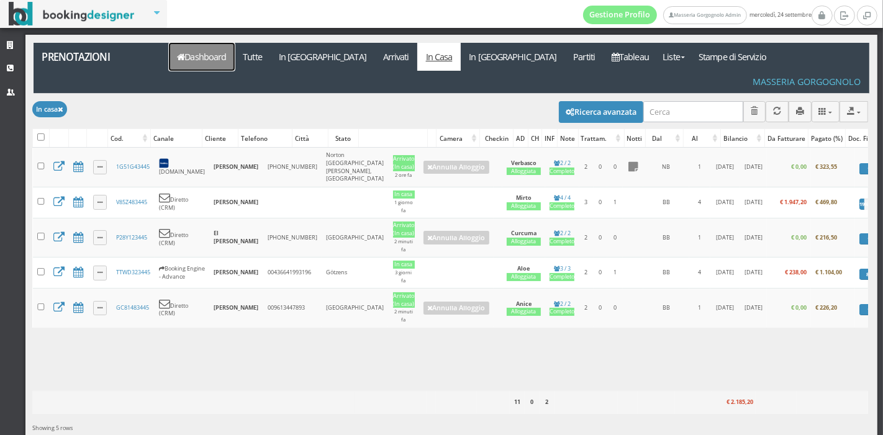
click at [200, 47] on link "Dashboard" at bounding box center [202, 57] width 66 height 28
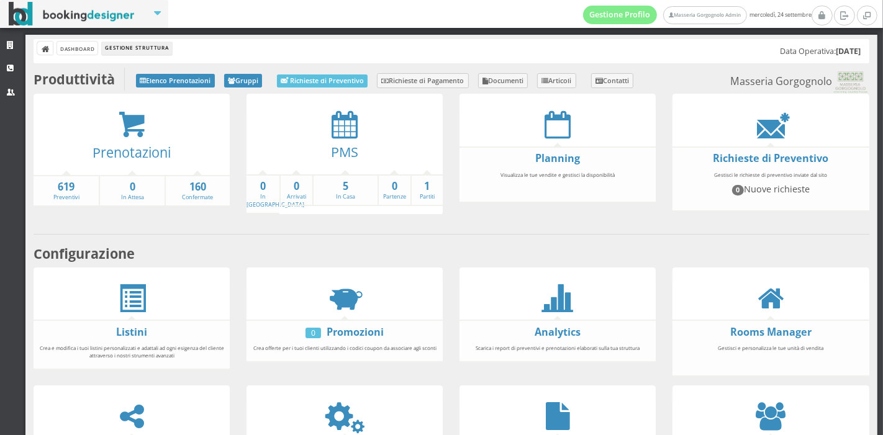
click at [337, 138] on div "PMS" at bounding box center [344, 155] width 196 height 35
click at [545, 133] on icon at bounding box center [558, 125] width 26 height 28
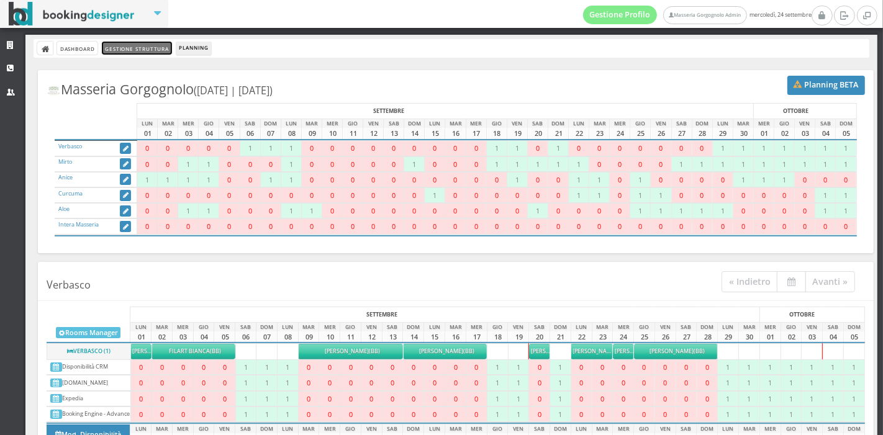
click at [121, 42] on link "Gestione Struttura" at bounding box center [137, 48] width 70 height 13
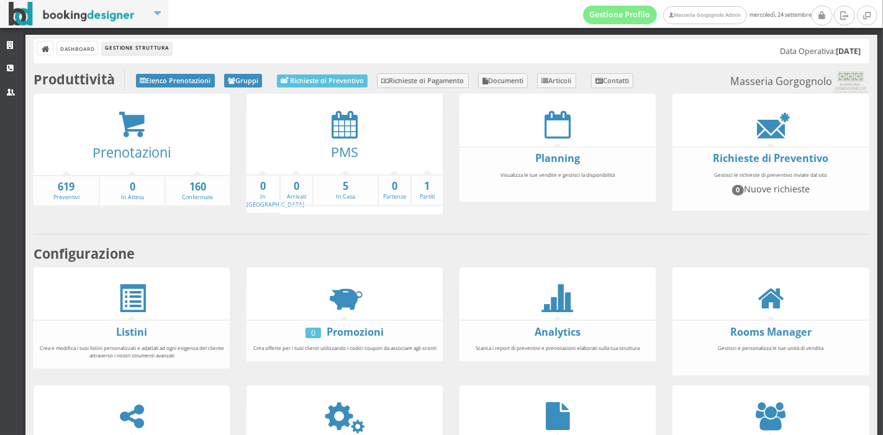
click at [345, 187] on strong "5" at bounding box center [346, 186] width 64 height 14
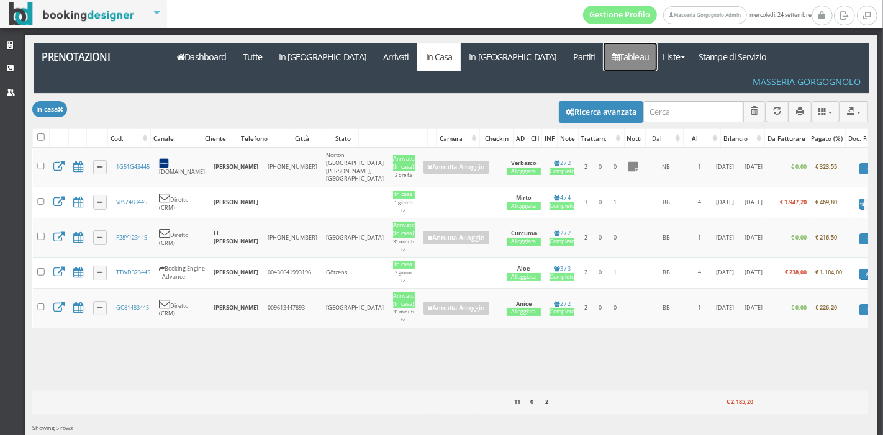
click at [603, 53] on link "Tableau" at bounding box center [630, 57] width 54 height 28
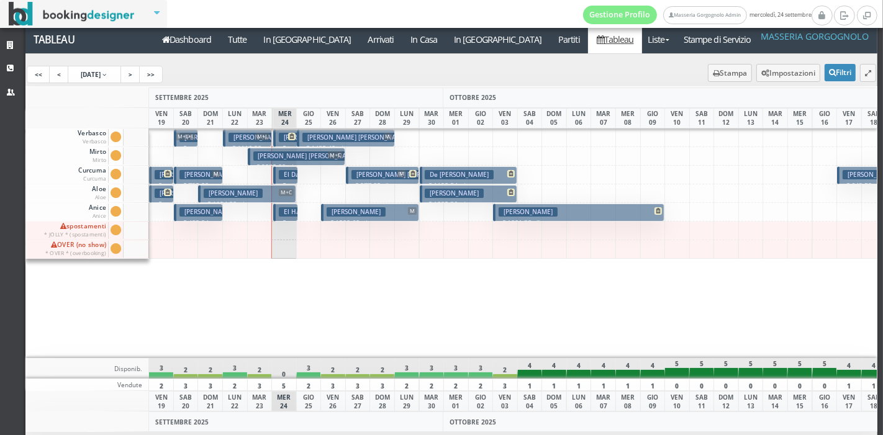
scroll to position [0, 67]
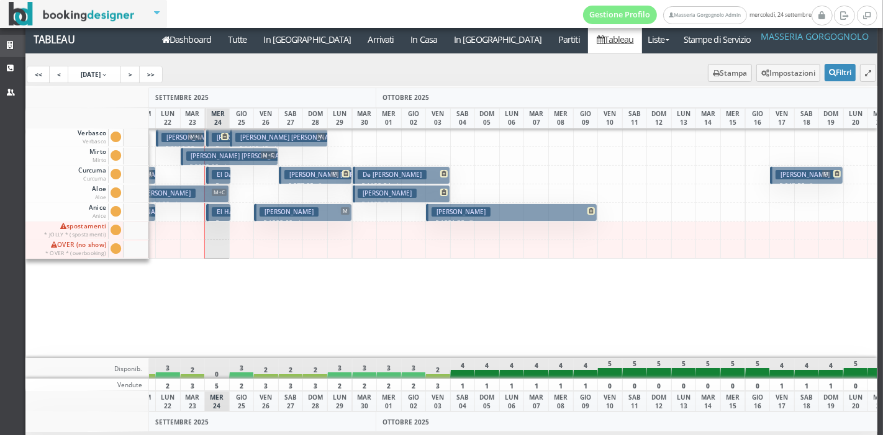
click at [7, 36] on link "Strutture" at bounding box center [12, 46] width 25 height 22
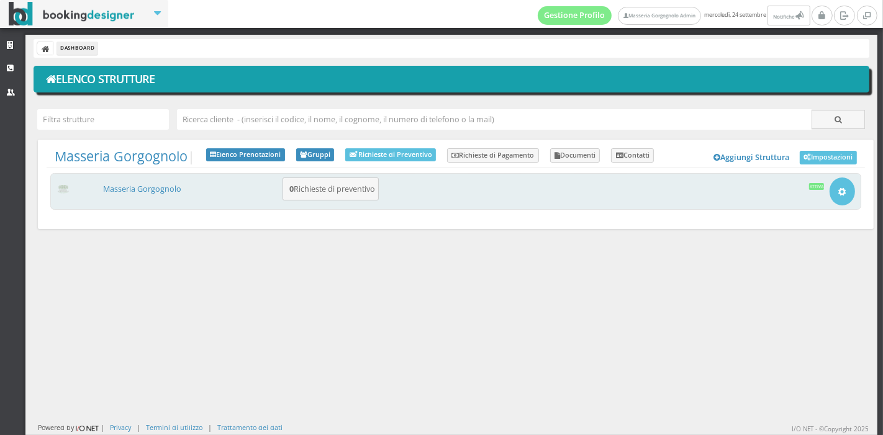
click at [147, 178] on div "Masseria Gorgognolo 0 Richieste di preventivo Apri Setup e Impostazioni Attiva" at bounding box center [455, 191] width 811 height 37
click at [145, 180] on div "Masseria Gorgognolo 0 Richieste di preventivo Apri Setup e Impostazioni Attiva" at bounding box center [455, 191] width 811 height 37
click at [149, 187] on link "Masseria Gorgognolo" at bounding box center [142, 189] width 78 height 11
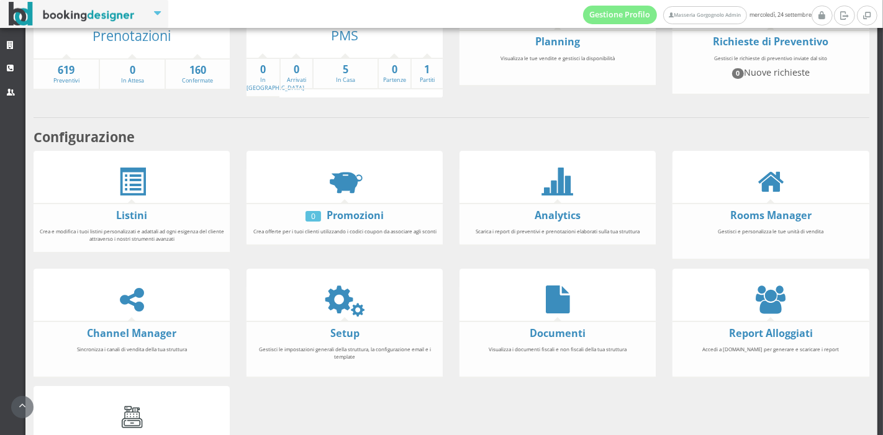
scroll to position [113, 0]
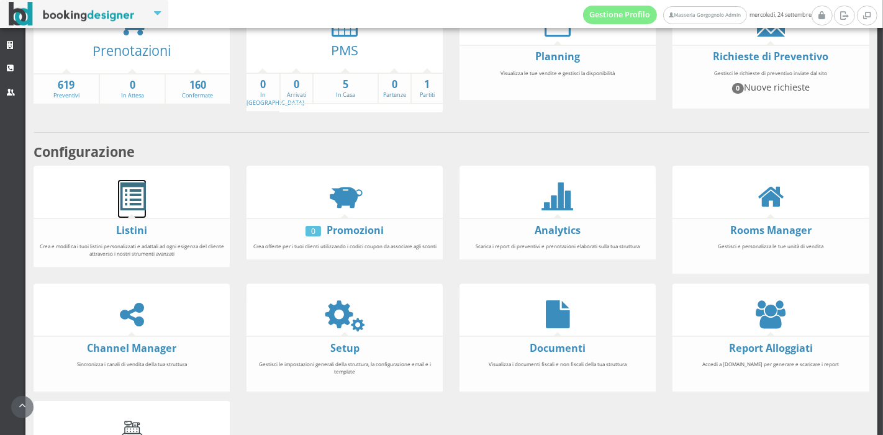
click at [132, 208] on span at bounding box center [132, 197] width 28 height 28
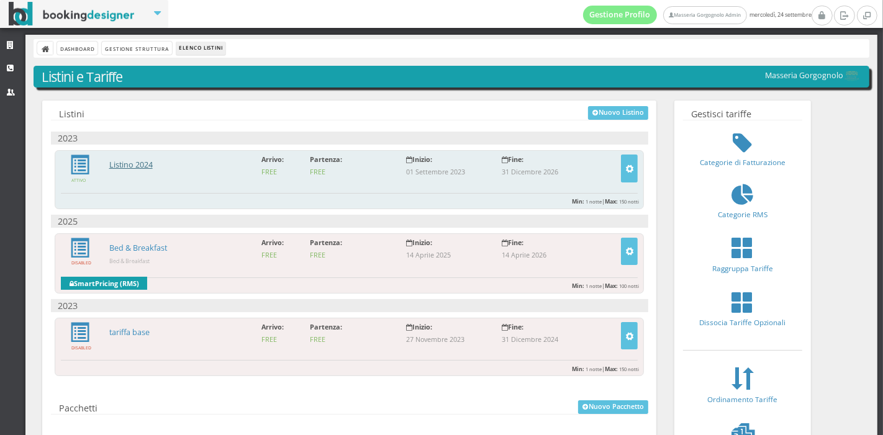
click at [132, 165] on link "Listino 2024" at bounding box center [130, 165] width 43 height 11
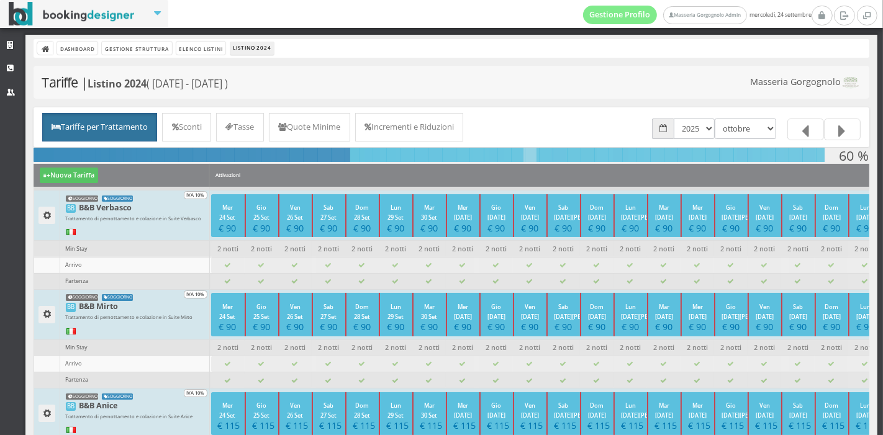
click at [451, 111] on div "Tariffe per Trattamento Sconti Tasse Quote Minime Incrementi e Riduzioni gennai…" at bounding box center [452, 127] width 836 height 40
click at [444, 134] on link "Incrementi e Riduzioni" at bounding box center [409, 127] width 109 height 29
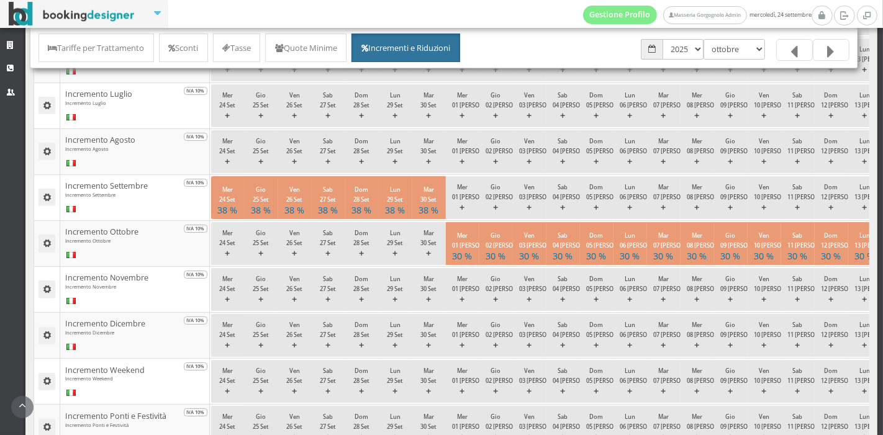
scroll to position [476, 0]
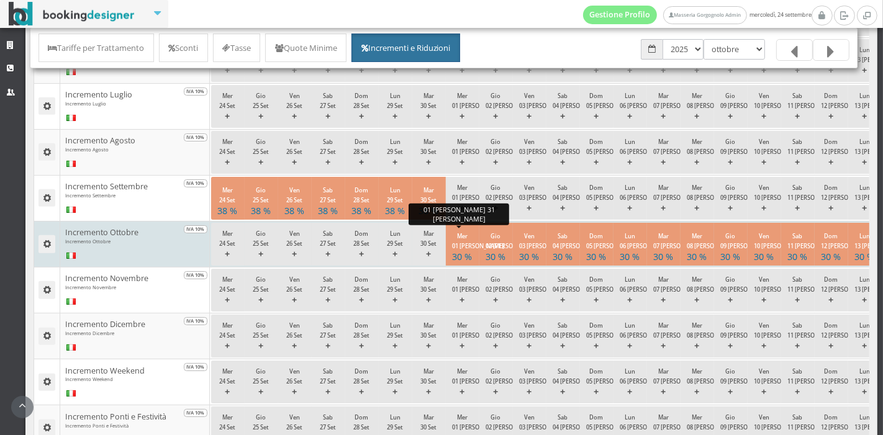
click at [463, 240] on small "Mer 01 [PERSON_NAME]" at bounding box center [478, 241] width 52 height 18
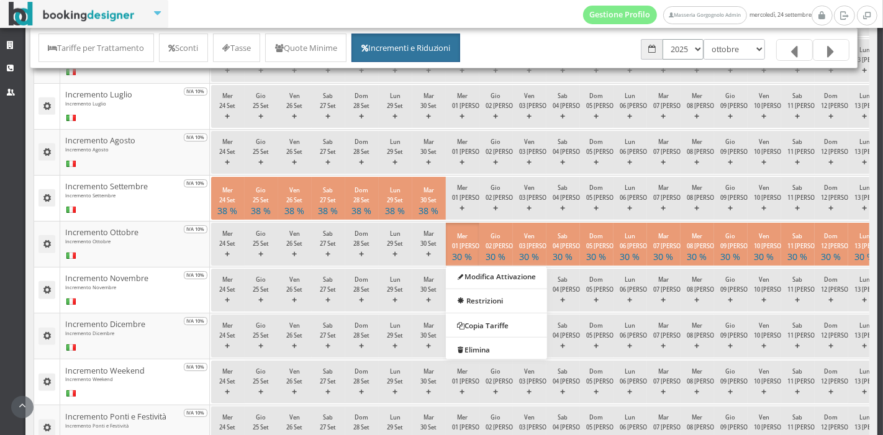
click at [692, 50] on select "2023 2024 2025 2026" at bounding box center [682, 49] width 41 height 20
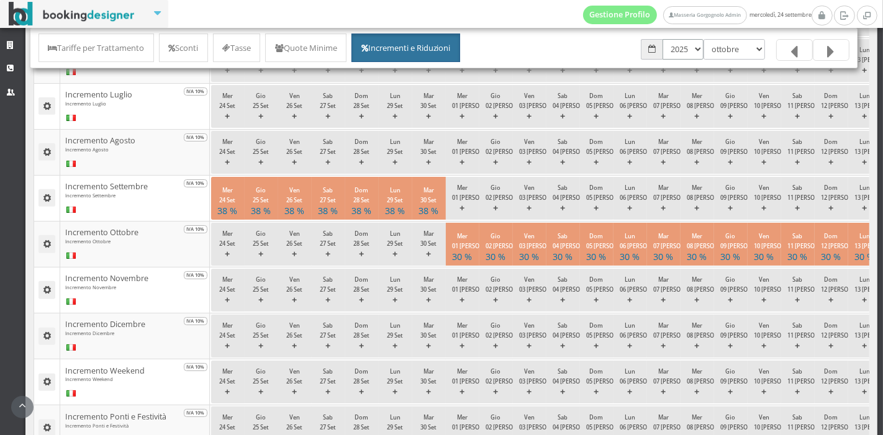
select select "1704063600"
click at [662, 39] on select "2023 2024 2025 2026" at bounding box center [682, 49] width 41 height 20
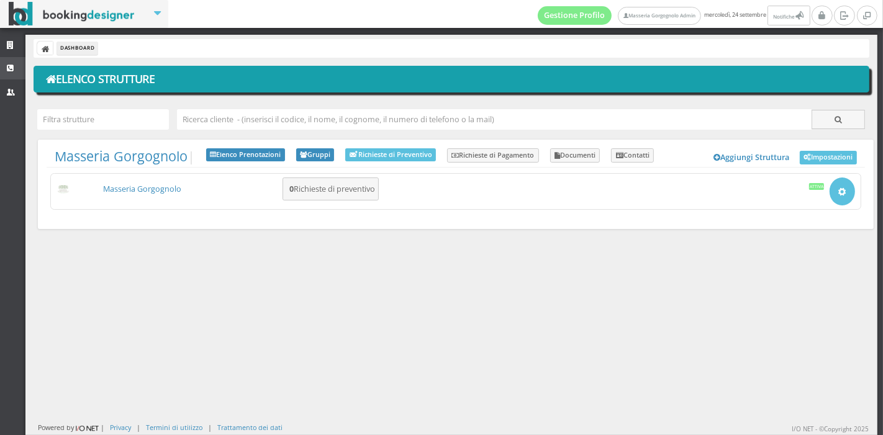
click at [9, 74] on link "CRM" at bounding box center [12, 68] width 25 height 22
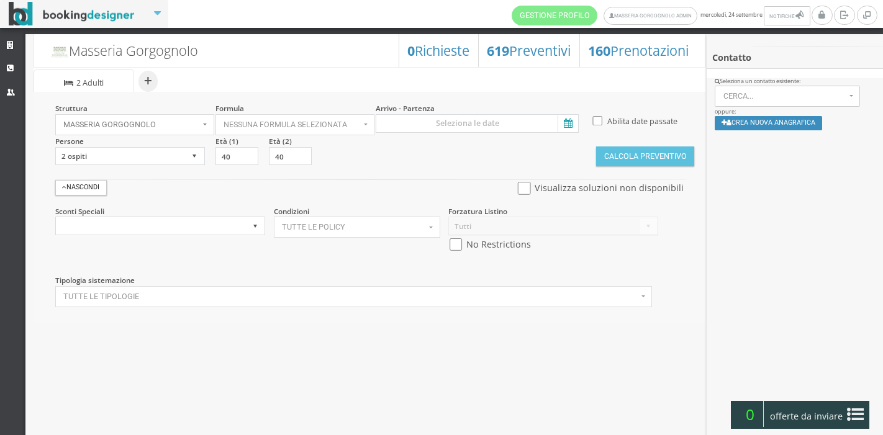
select select
click at [566, 124] on icon at bounding box center [567, 123] width 19 height 17
click at [566, 124] on input at bounding box center [477, 123] width 203 height 19
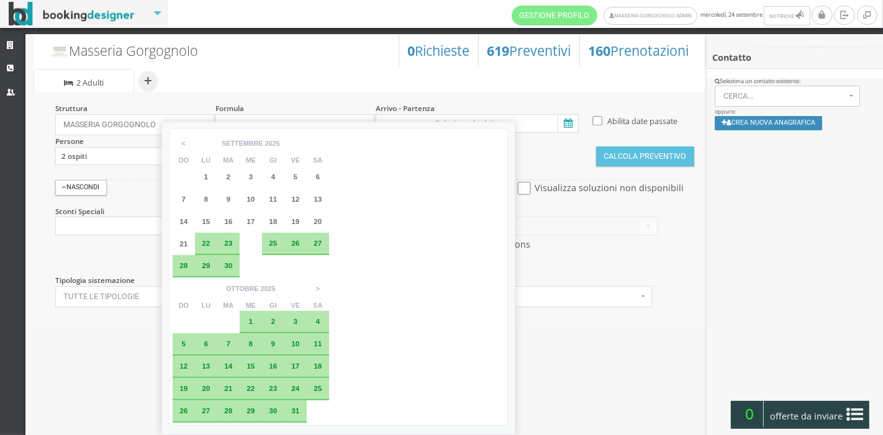
click at [232, 362] on span "14" at bounding box center [228, 366] width 8 height 8
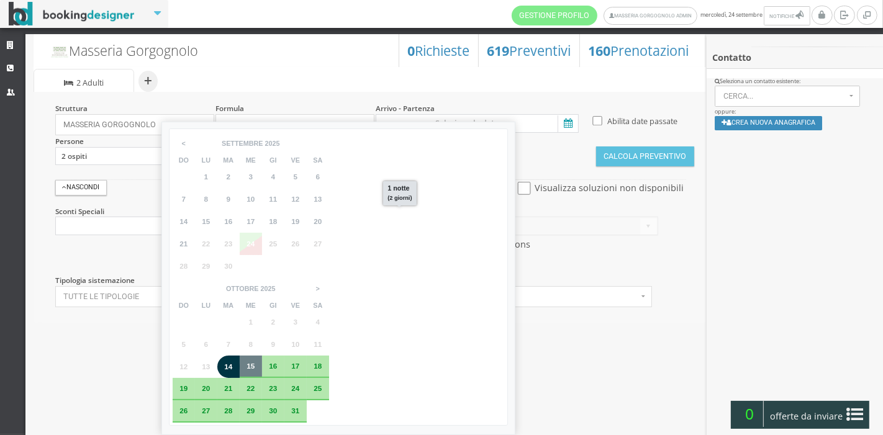
click at [258, 363] on div "15" at bounding box center [251, 366] width 14 height 7
type input "14 ott 2025 - 15 ott 2025"
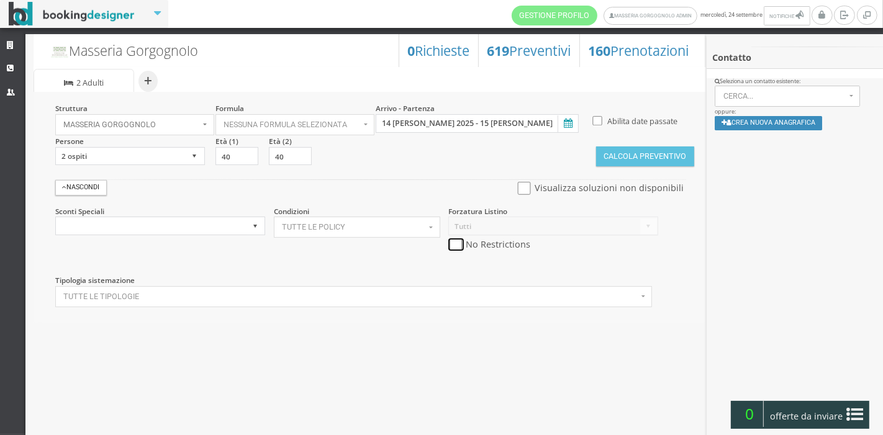
click at [463, 247] on input "checkbox" at bounding box center [456, 244] width 16 height 13
checkbox input "true"
click at [525, 195] on div "Visualizza soluzioni non disponibili" at bounding box center [601, 188] width 169 height 17
click at [527, 188] on input "checkbox" at bounding box center [525, 188] width 16 height 13
checkbox input "true"
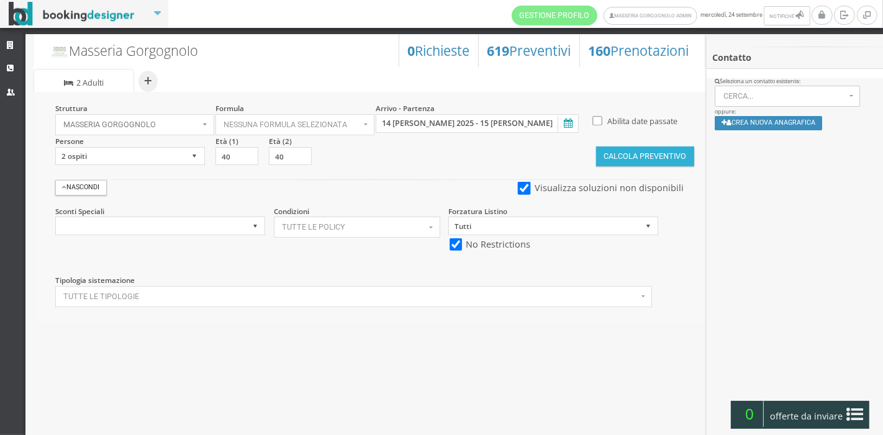
click at [633, 151] on button "Calcola Preventivo" at bounding box center [645, 157] width 98 height 20
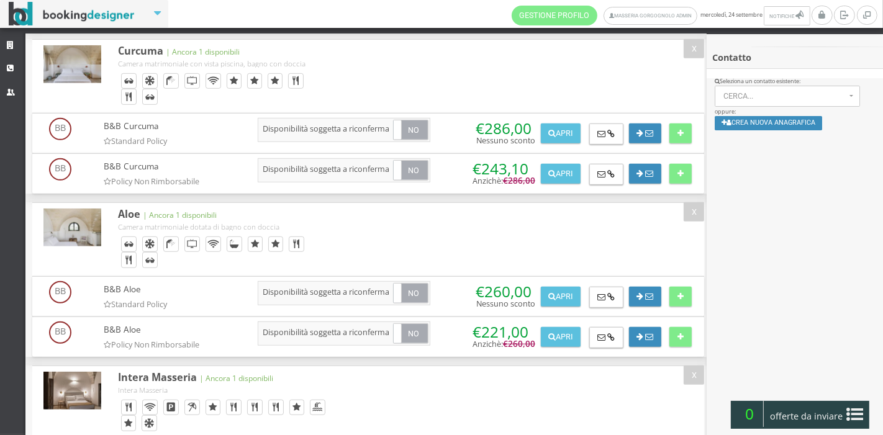
scroll to position [649, 0]
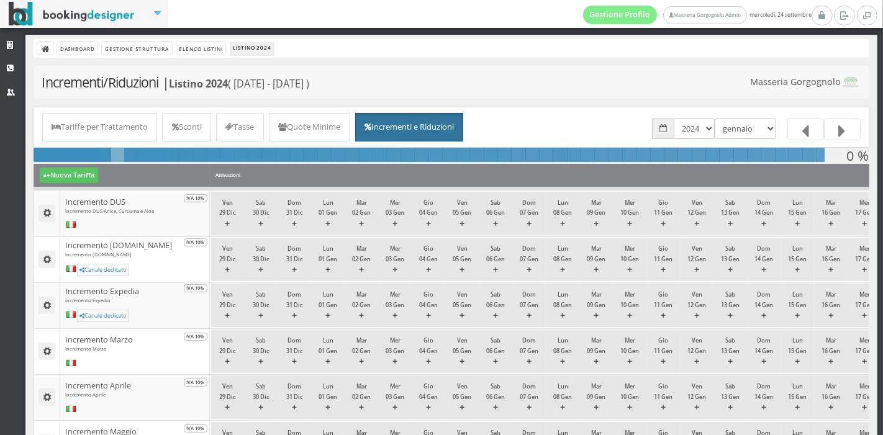
select select "1727733600"
click at [715, 119] on select "gennaio febbraio marzo aprile maggio giugno luglio agosto settembre ottobre nov…" at bounding box center [745, 129] width 61 height 20
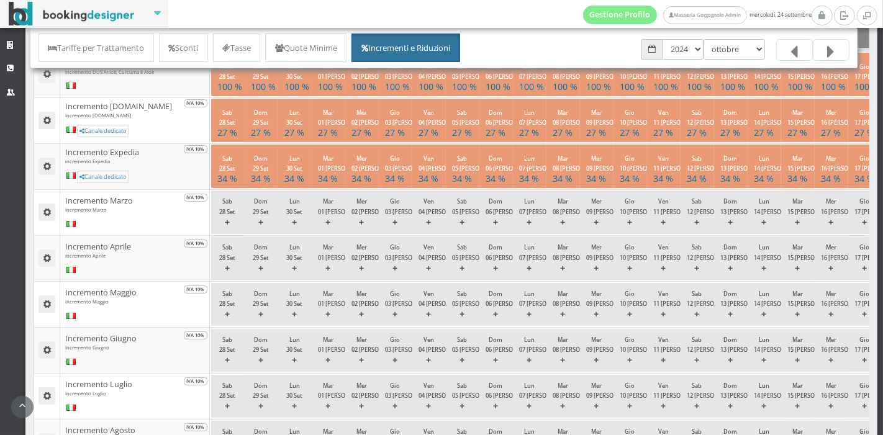
scroll to position [143, 0]
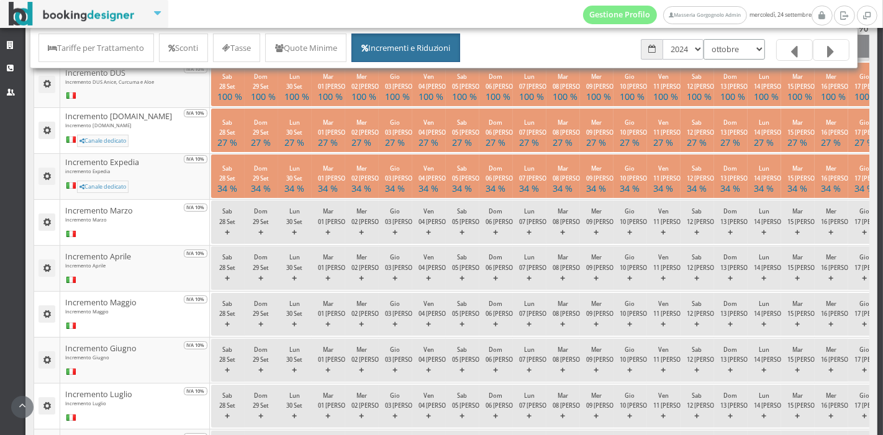
click at [723, 48] on select "gennaio febbraio marzo aprile maggio giugno luglio agosto settembre ottobre nov…" at bounding box center [733, 49] width 61 height 20
click at [700, 44] on select "2023 2024 2025 2026" at bounding box center [682, 49] width 41 height 20
select select "1735686000"
click at [662, 39] on select "2023 2024 2025 2026" at bounding box center [682, 49] width 41 height 20
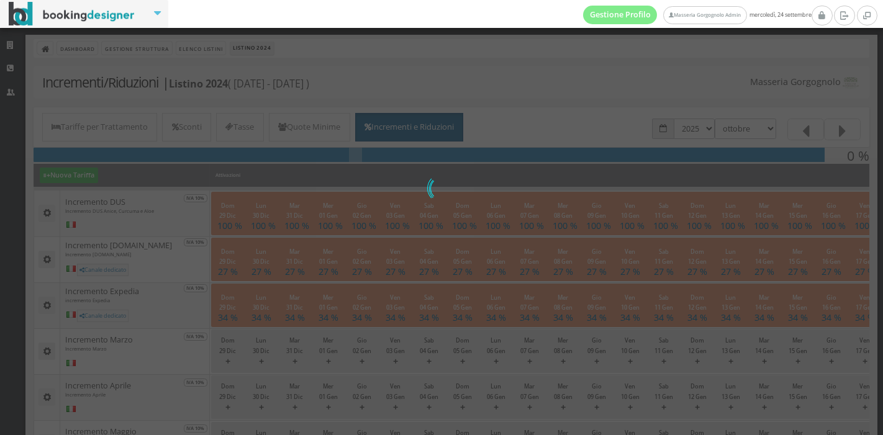
select select "1759269600"
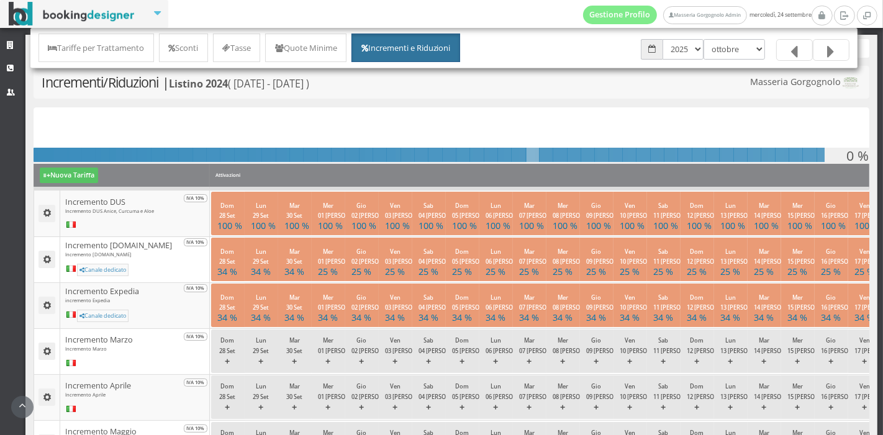
scroll to position [405, 0]
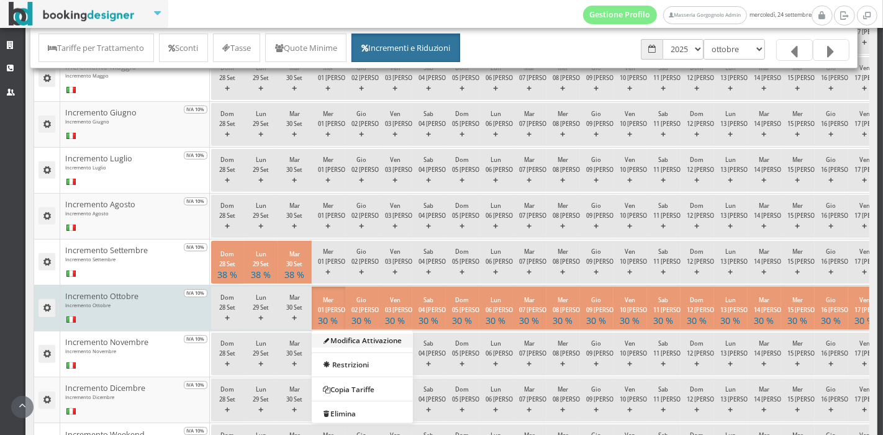
click at [356, 340] on link "Modifica Attivazione" at bounding box center [362, 340] width 101 height 14
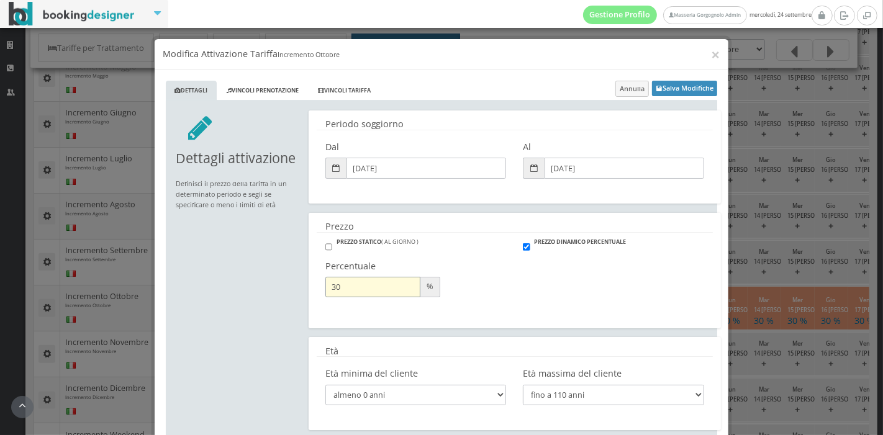
click at [345, 296] on input "30" at bounding box center [372, 287] width 95 height 20
click at [404, 293] on input "29" at bounding box center [372, 287] width 95 height 20
click at [404, 293] on input "28" at bounding box center [372, 287] width 95 height 20
click at [404, 293] on input "27" at bounding box center [372, 287] width 95 height 20
click at [404, 293] on input "26" at bounding box center [372, 287] width 95 height 20
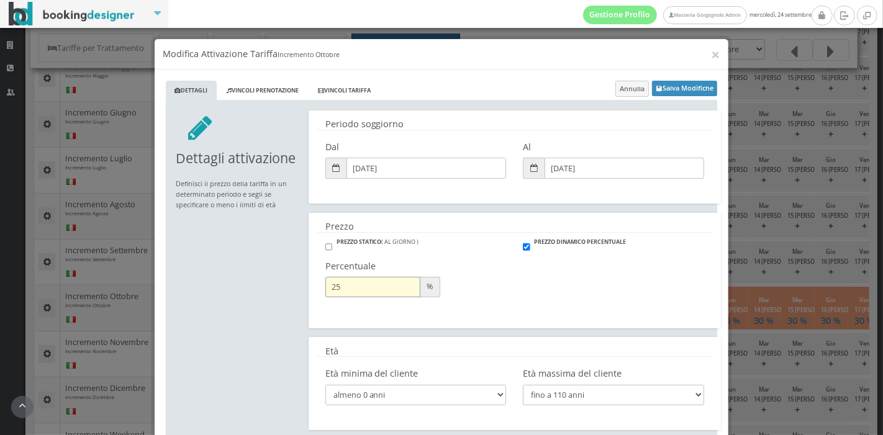
type input "25"
click at [404, 293] on input "25" at bounding box center [372, 287] width 95 height 20
click at [674, 88] on button "Salva Modifiche" at bounding box center [684, 89] width 65 height 16
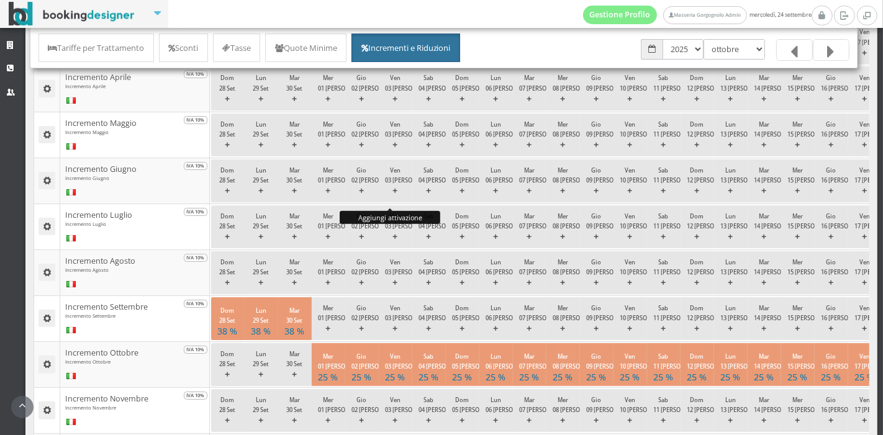
scroll to position [344, 0]
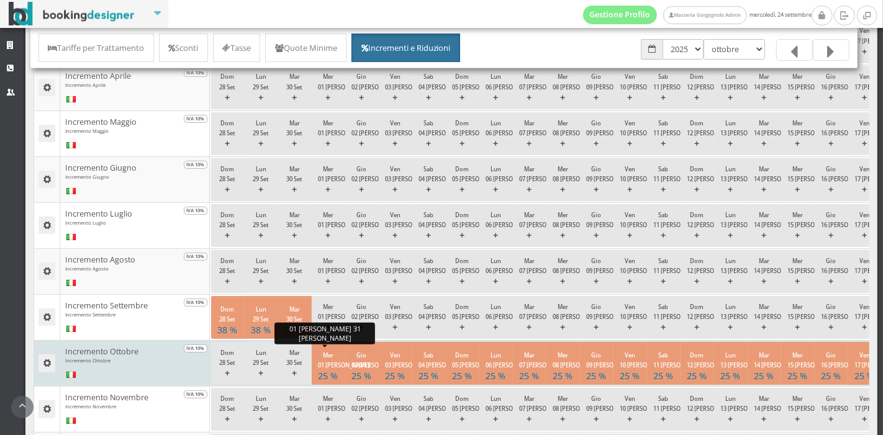
click at [335, 371] on h4 "25 %" at bounding box center [328, 376] width 20 height 11
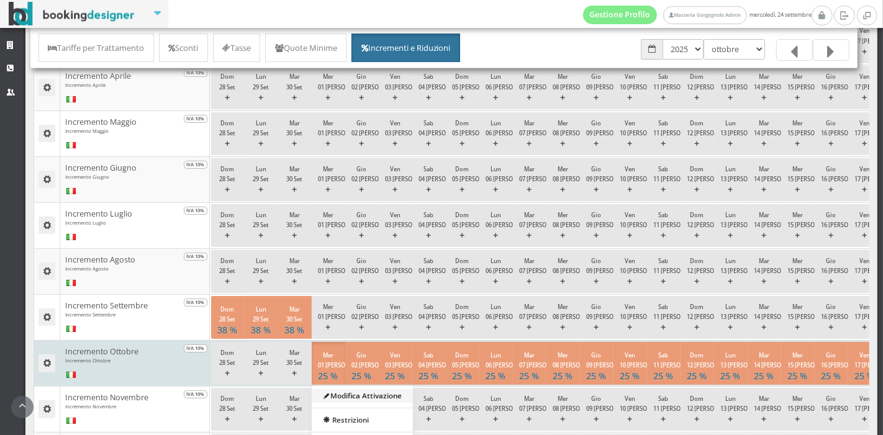
click at [346, 395] on link "Modifica Attivazione" at bounding box center [362, 396] width 101 height 14
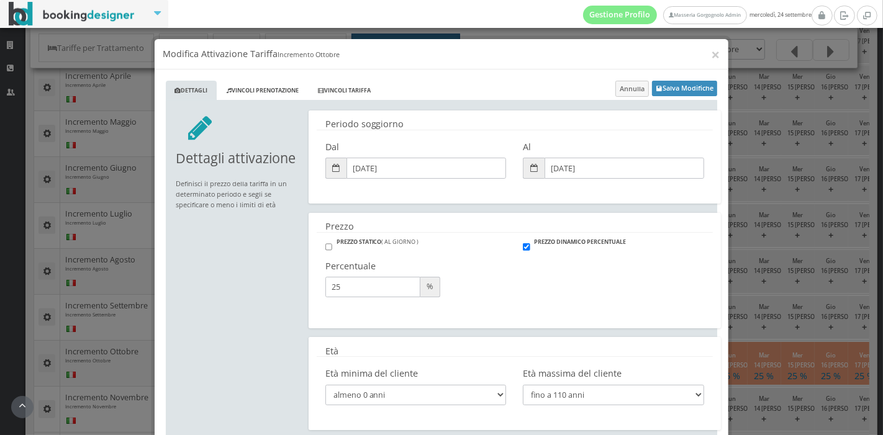
click at [615, 273] on div "PREZZO STATICO ( AL GIORNO ) PREZZO DINAMICO PERCENTUALE Prezzo fisso € 0. 000 …" at bounding box center [515, 274] width 396 height 73
click at [404, 290] on input "24" at bounding box center [372, 287] width 95 height 20
click at [404, 290] on input "23" at bounding box center [372, 287] width 95 height 20
type input "22"
click at [404, 290] on input "22" at bounding box center [372, 287] width 95 height 20
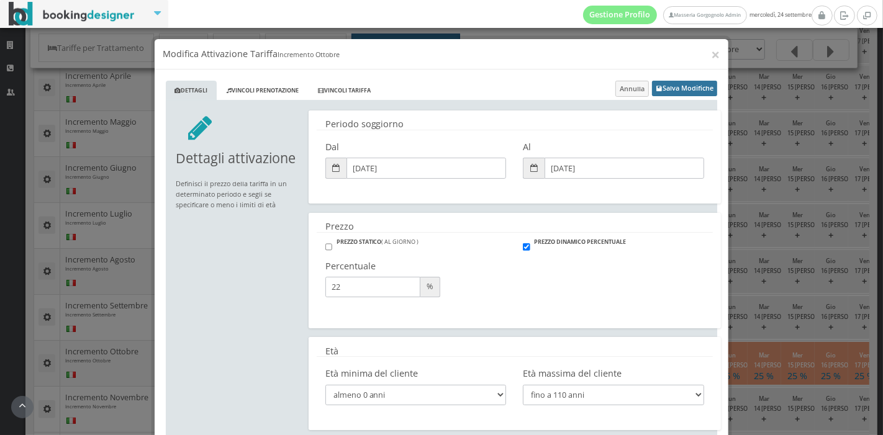
click at [672, 84] on button "Salva Modifiche" at bounding box center [684, 89] width 65 height 16
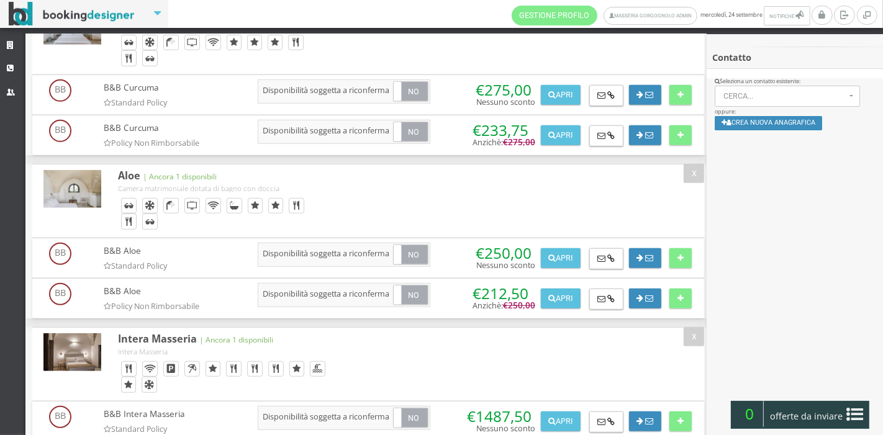
scroll to position [707, 0]
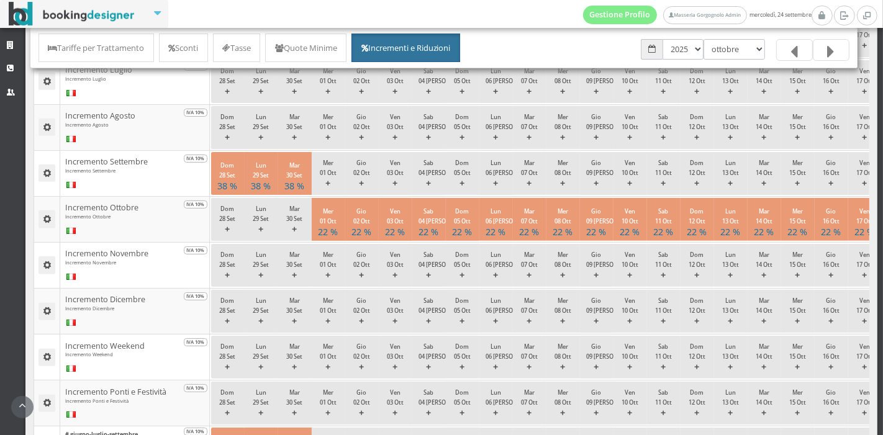
scroll to position [504, 0]
click at [12, 68] on icon at bounding box center [12, 69] width 10 height 8
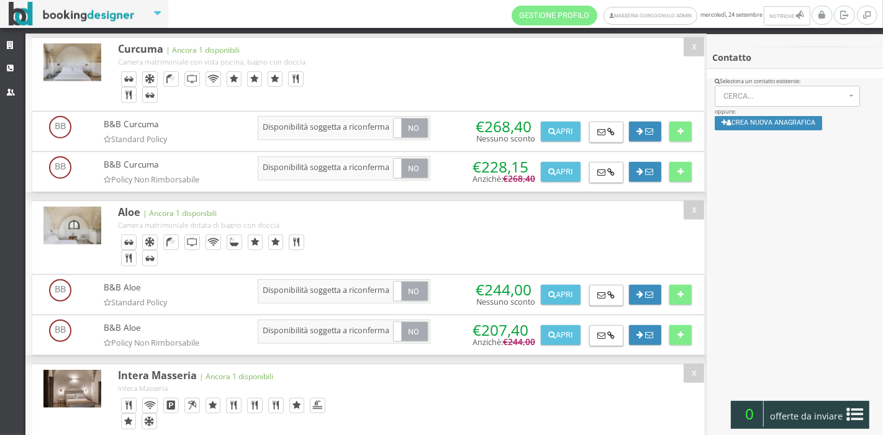
scroll to position [659, 0]
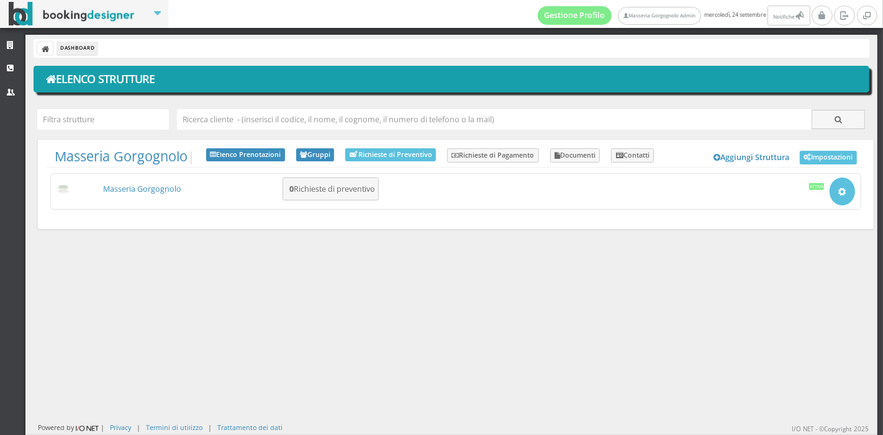
click at [125, 192] on link "Masseria Gorgognolo" at bounding box center [142, 189] width 78 height 11
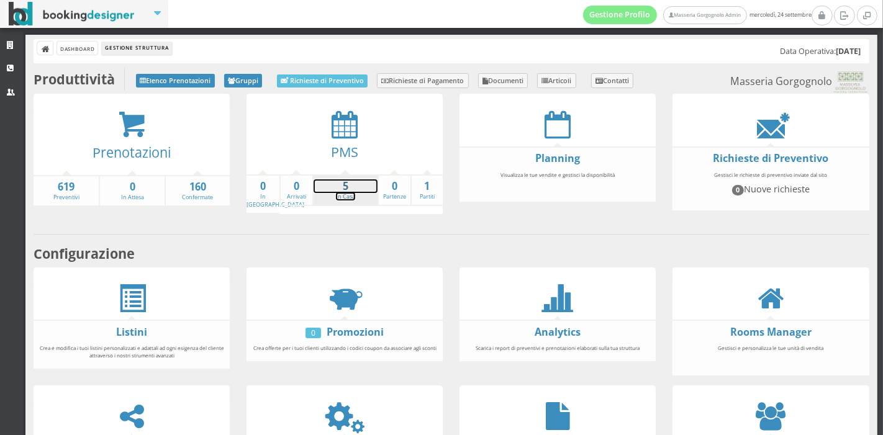
click at [330, 191] on strong "5" at bounding box center [346, 186] width 64 height 14
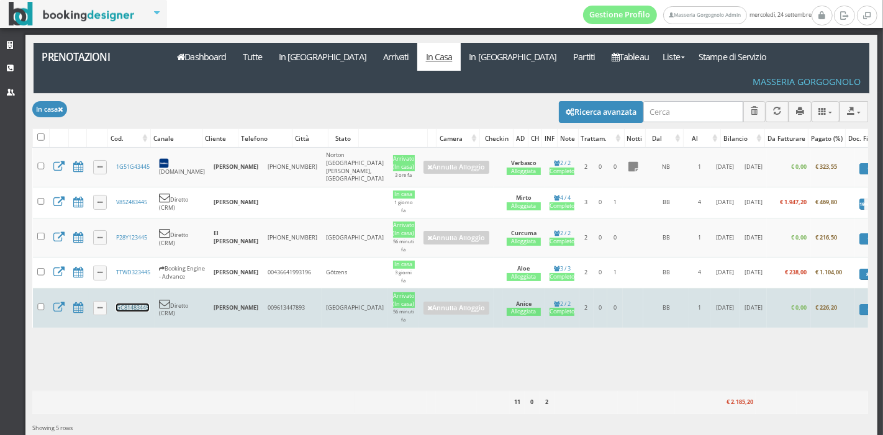
click at [137, 304] on link "GC81483445" at bounding box center [132, 308] width 33 height 8
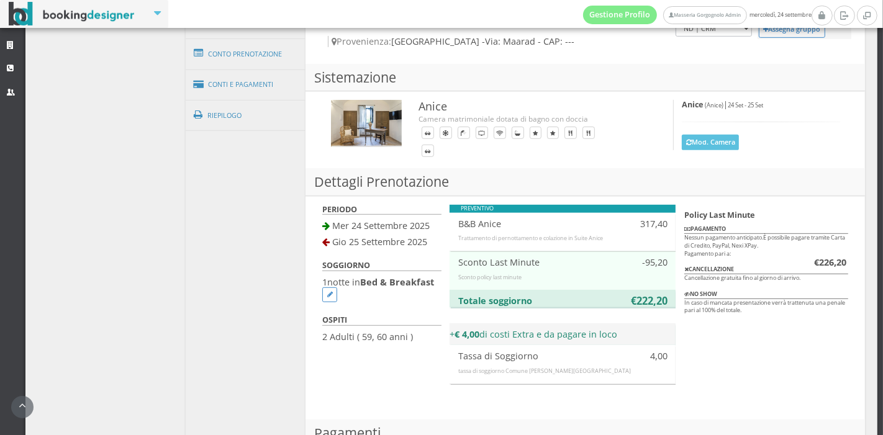
scroll to position [396, 0]
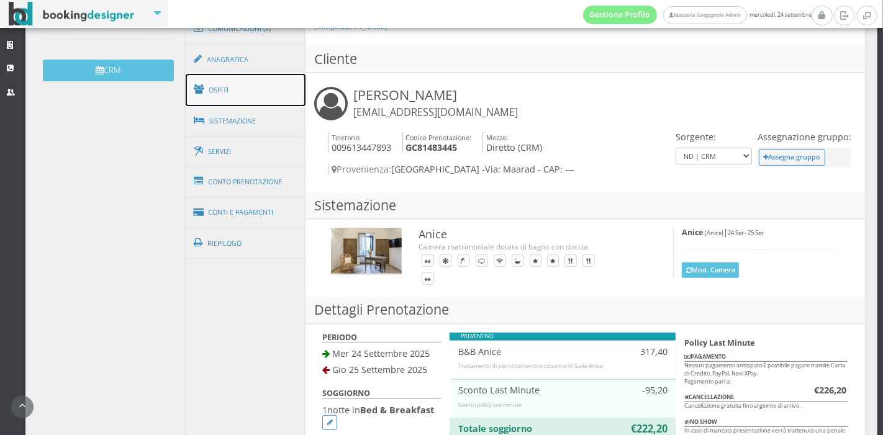
click at [247, 100] on link "Ospiti" at bounding box center [246, 90] width 120 height 32
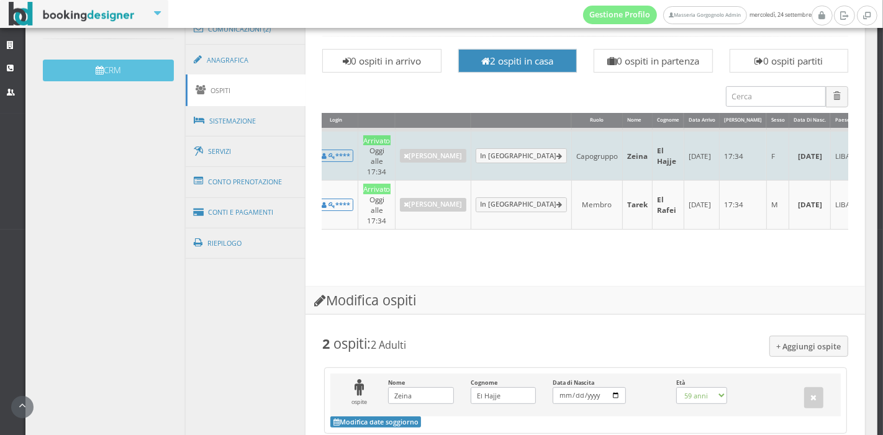
scroll to position [0, 206]
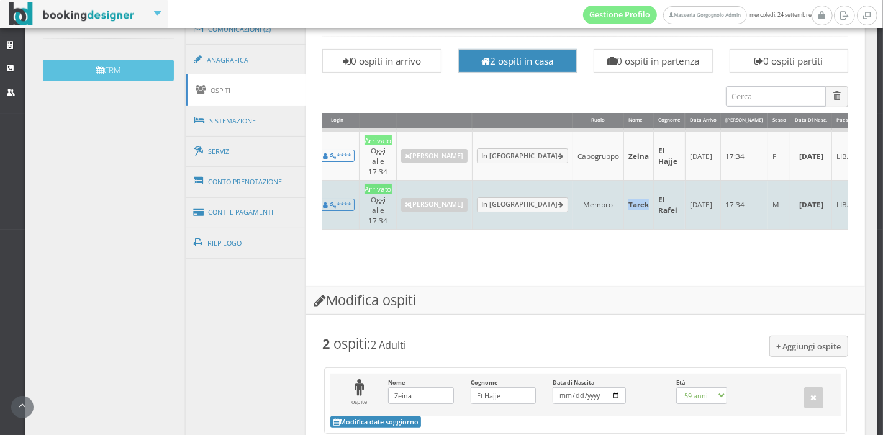
drag, startPoint x: 604, startPoint y: 189, endPoint x: 585, endPoint y: 189, distance: 18.6
click at [624, 189] on td "Tarek" at bounding box center [639, 204] width 30 height 49
copy td "Tarek"
drag, startPoint x: 632, startPoint y: 191, endPoint x: 618, endPoint y: 180, distance: 17.8
click at [654, 180] on td "El Rafei" at bounding box center [670, 204] width 32 height 49
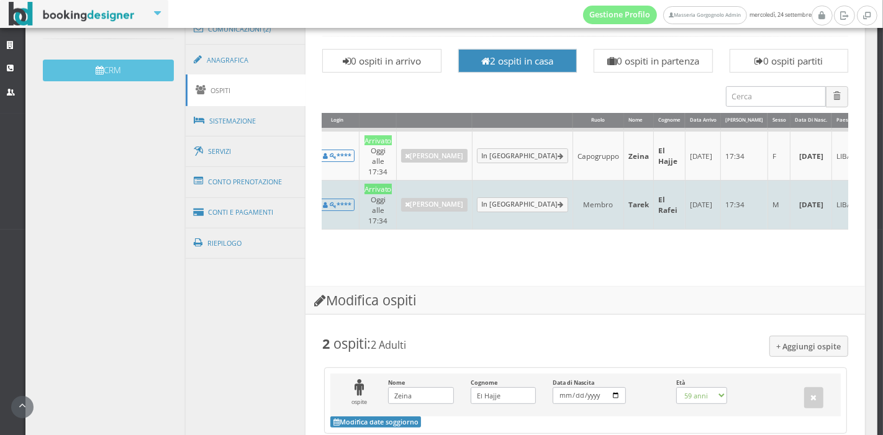
click at [654, 192] on td "El Rafei" at bounding box center [670, 204] width 32 height 49
drag, startPoint x: 633, startPoint y: 192, endPoint x: 615, endPoint y: 182, distance: 20.9
click at [654, 182] on td "El Rafei" at bounding box center [670, 204] width 32 height 49
copy td "El Rafei"
